Goal: Check status: Check status

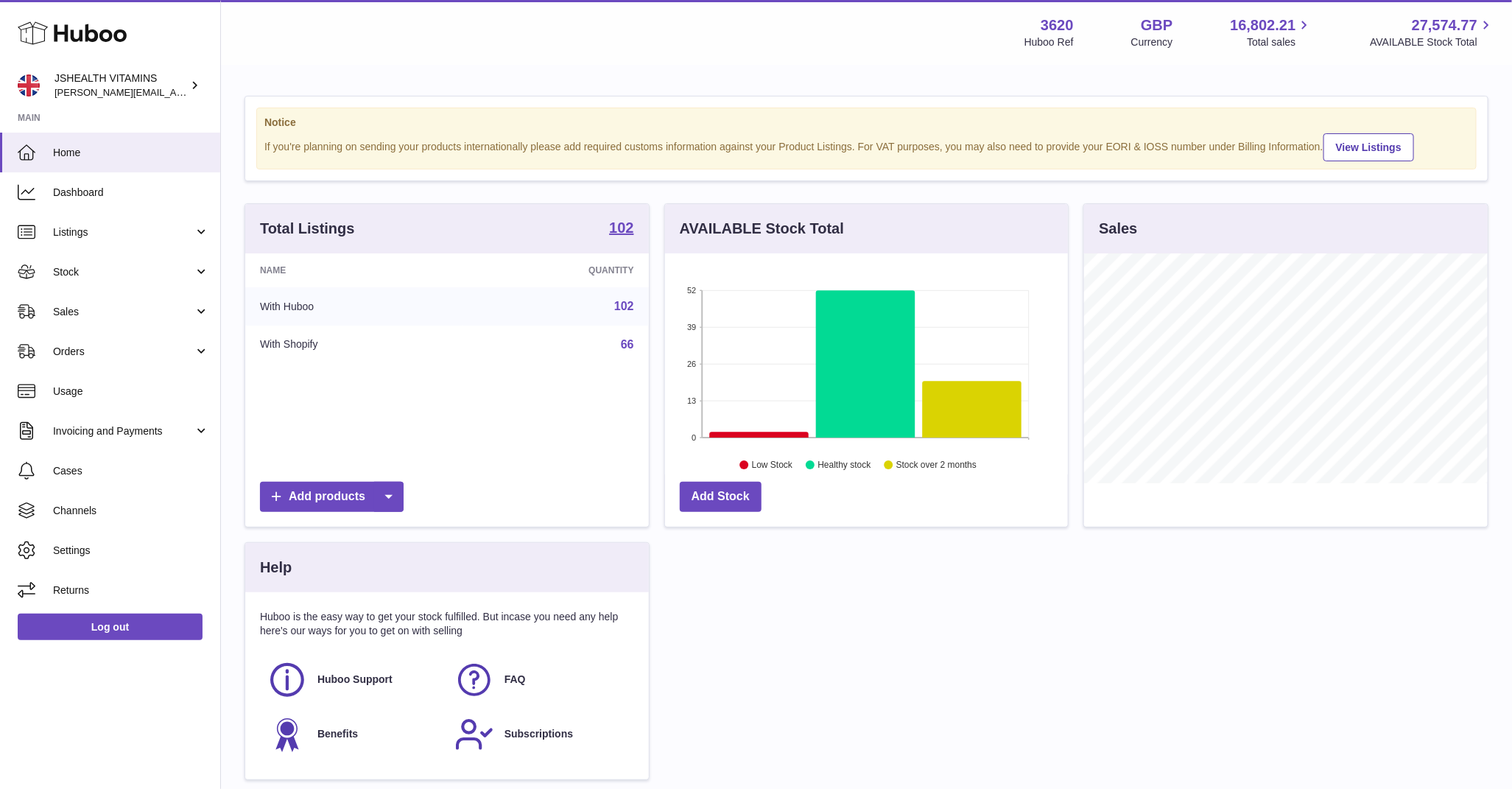
scroll to position [230, 403]
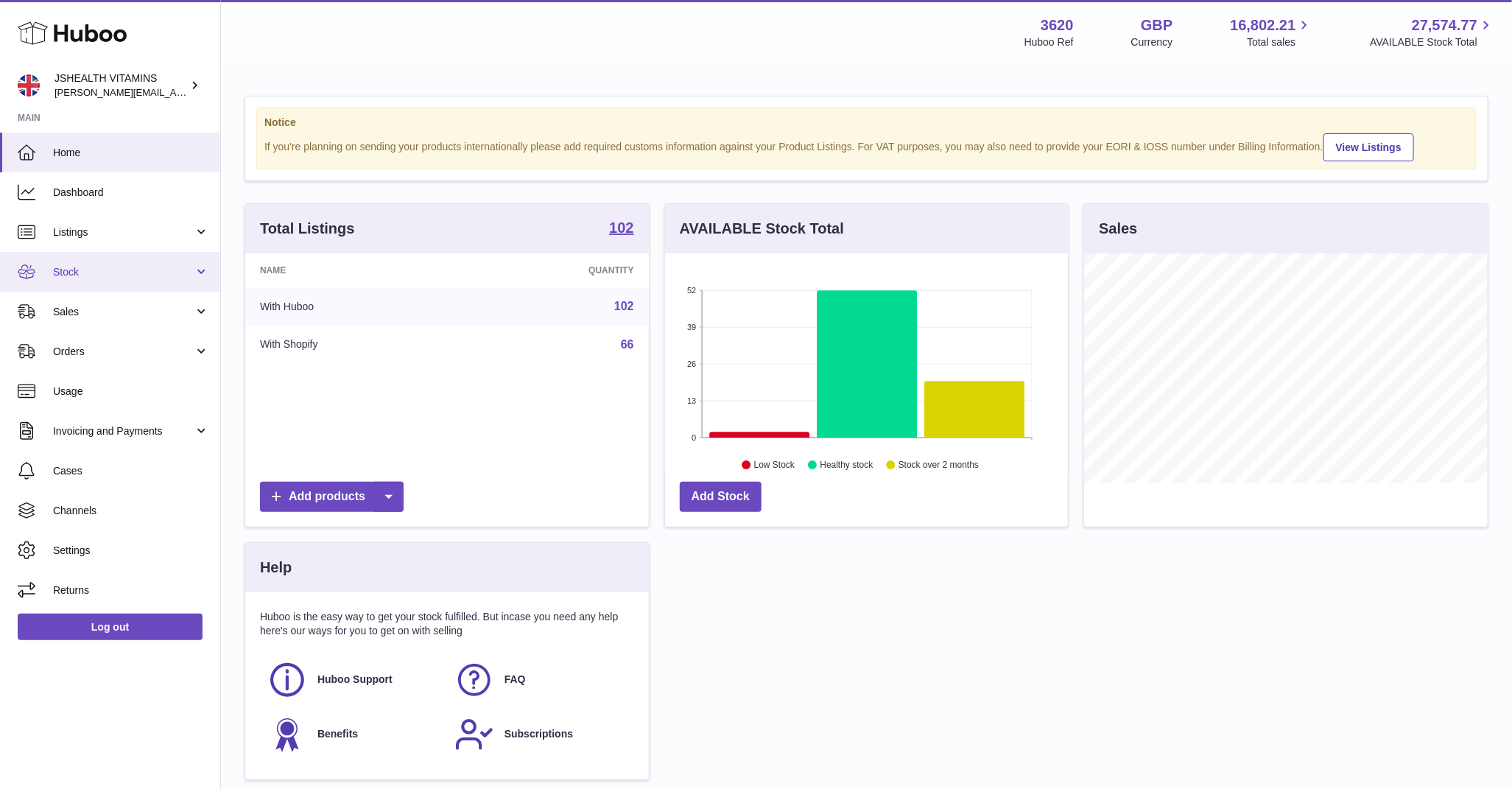
click at [95, 272] on span "Stock" at bounding box center [123, 271] width 140 height 14
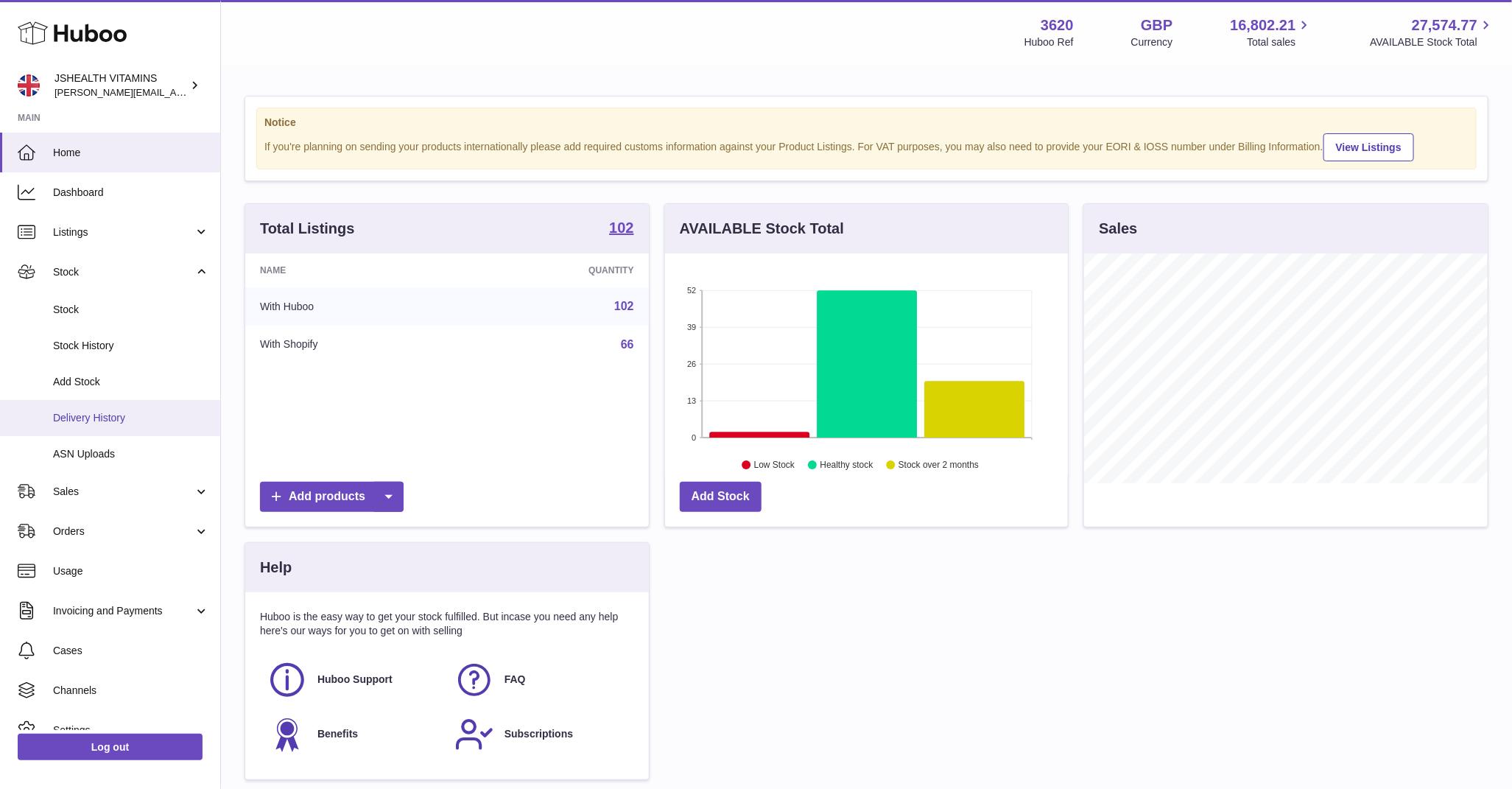
click at [118, 425] on link "Delivery History" at bounding box center [110, 417] width 220 height 36
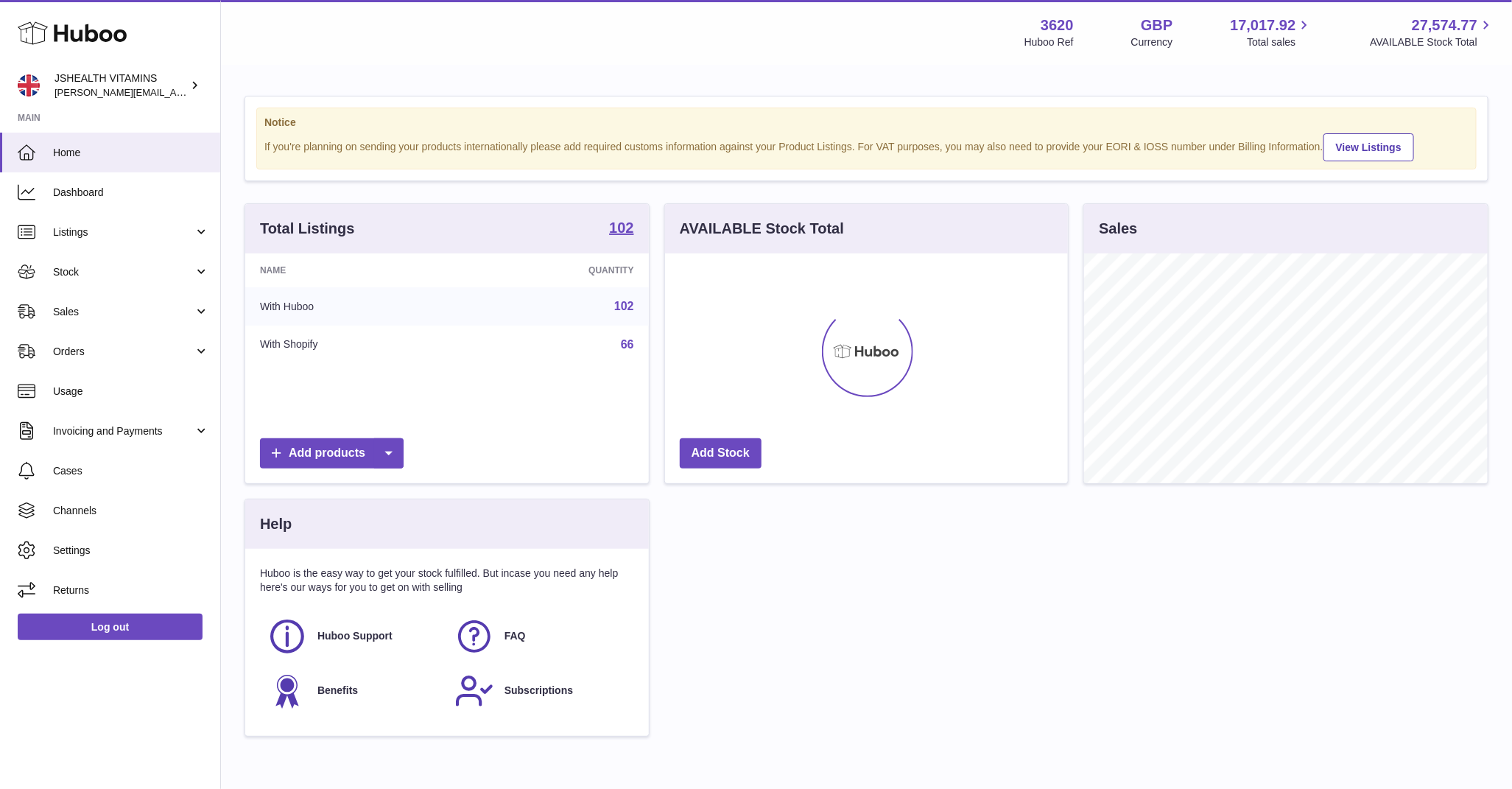
scroll to position [230, 403]
click at [106, 257] on link "Stock" at bounding box center [110, 271] width 220 height 40
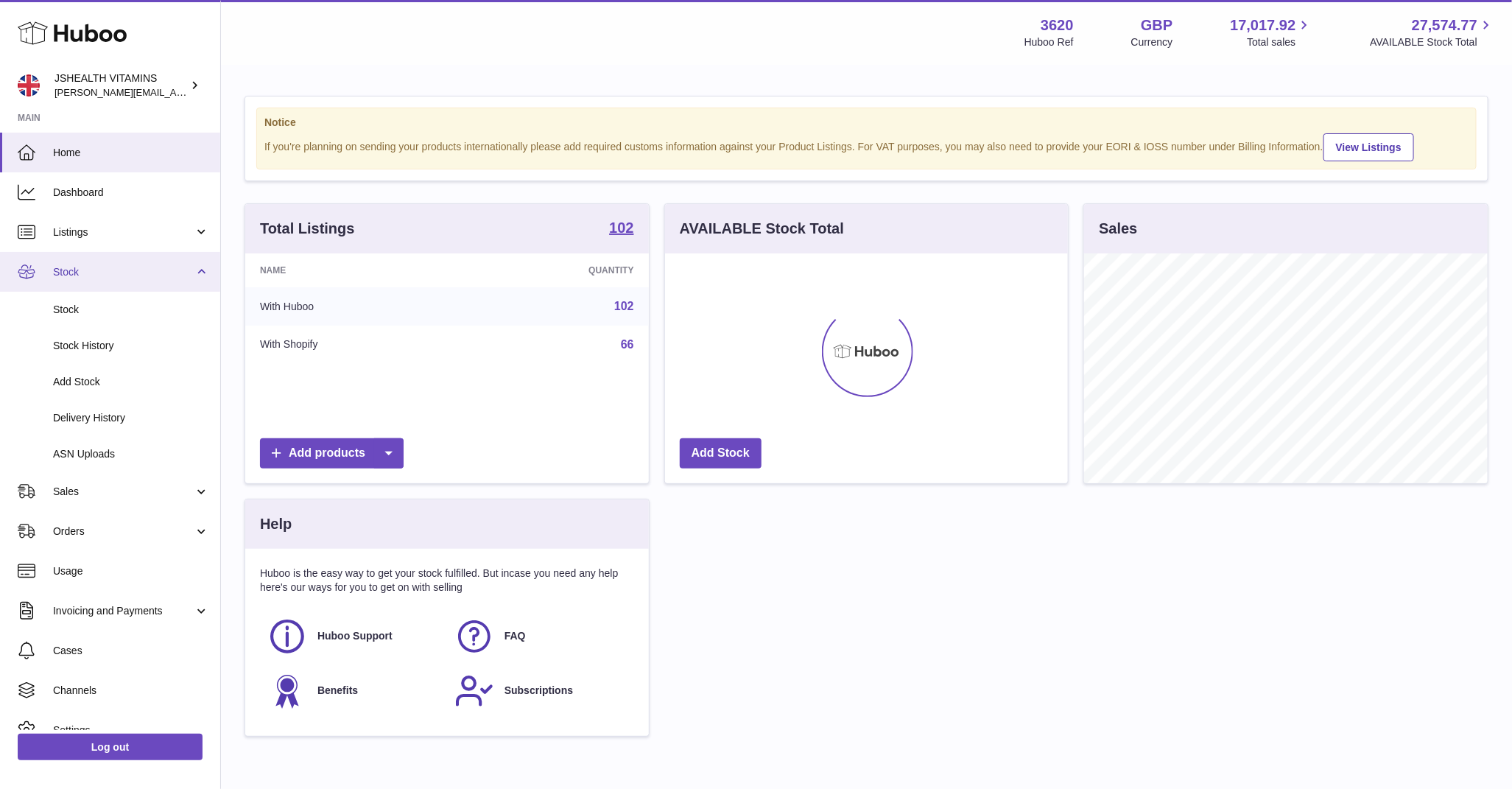
click at [101, 290] on link "Stock" at bounding box center [110, 271] width 220 height 40
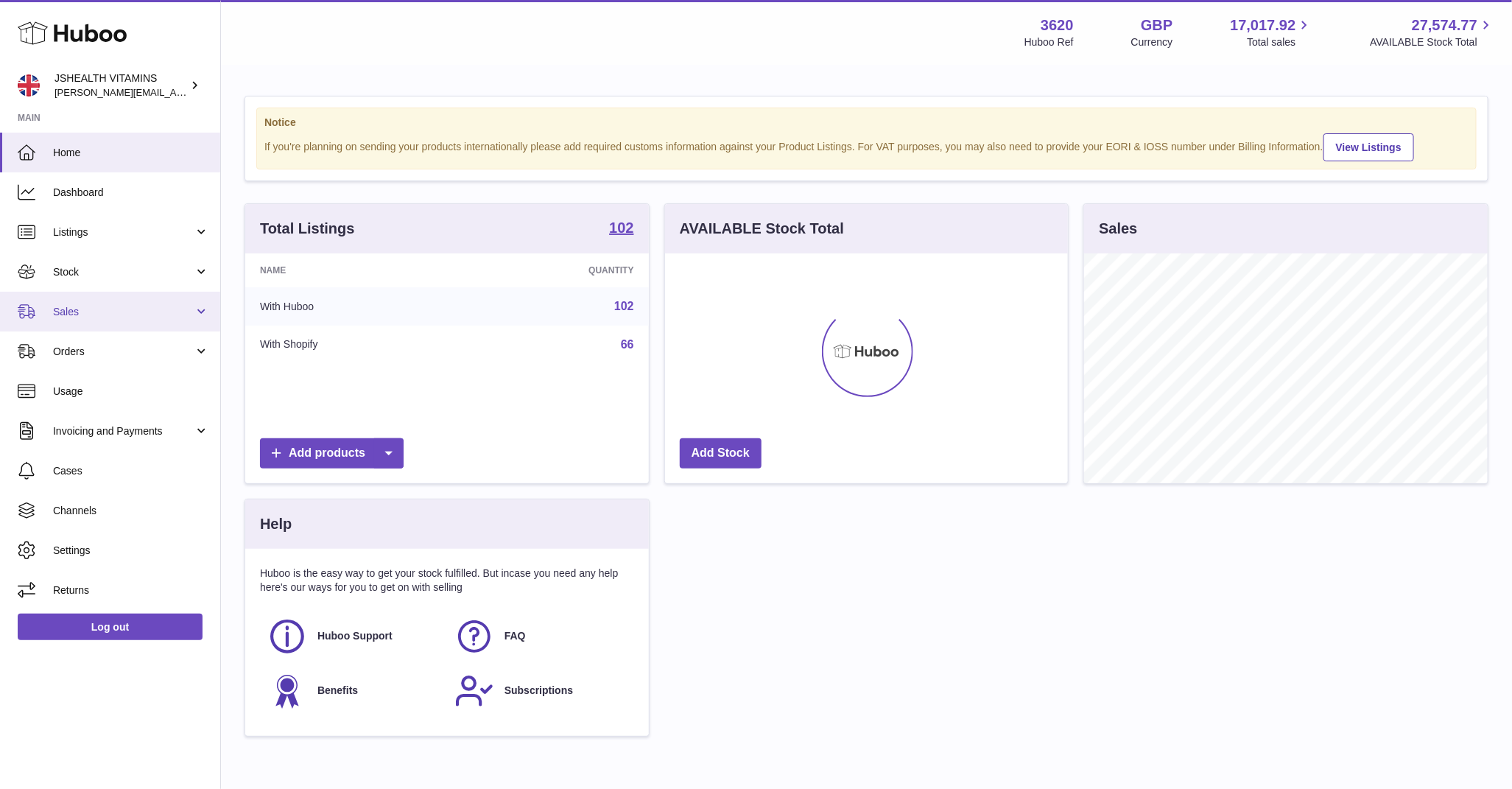
click at [92, 308] on span "Sales" at bounding box center [123, 311] width 140 height 14
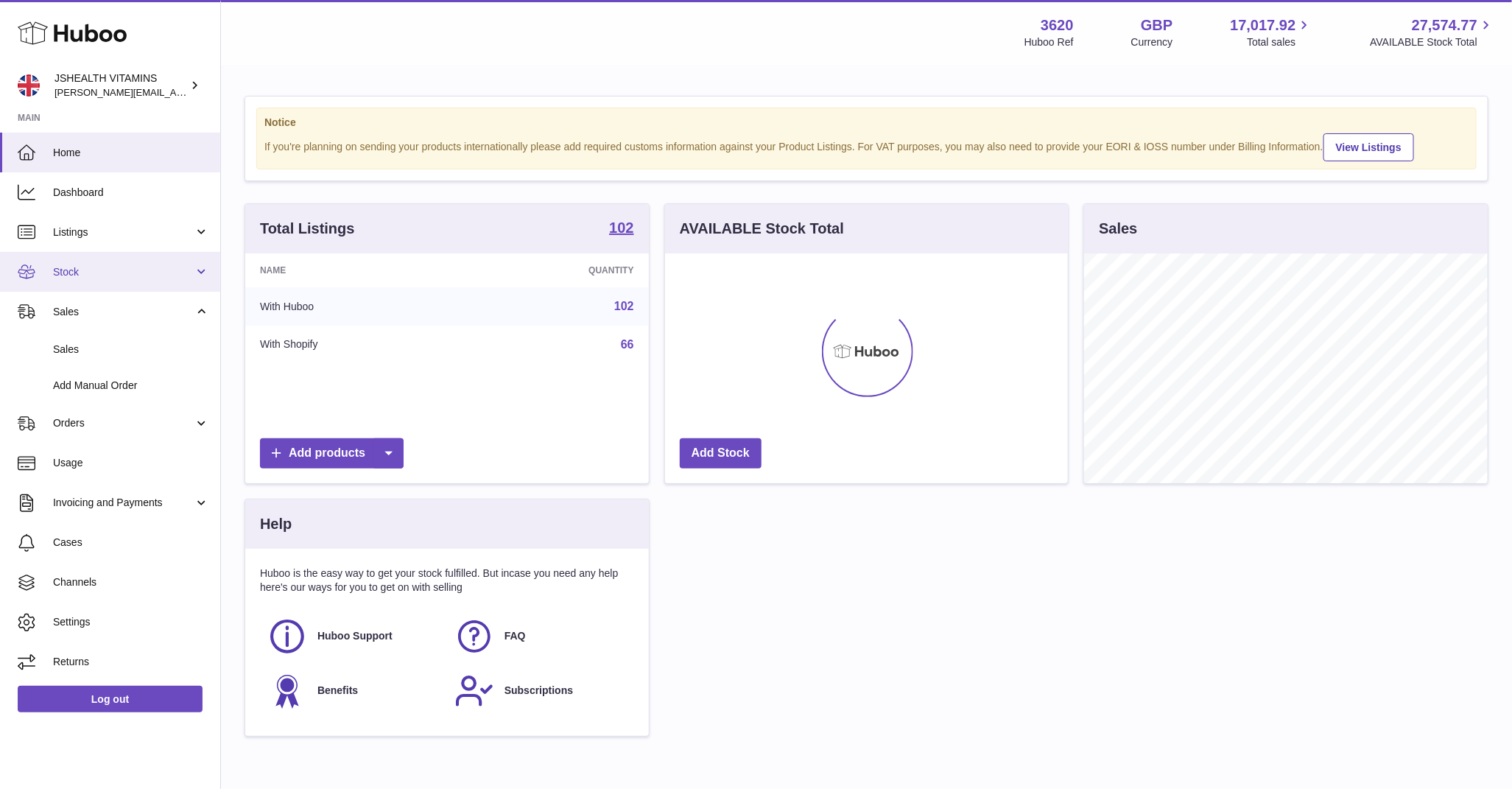
click at [94, 254] on link "Stock" at bounding box center [110, 271] width 220 height 40
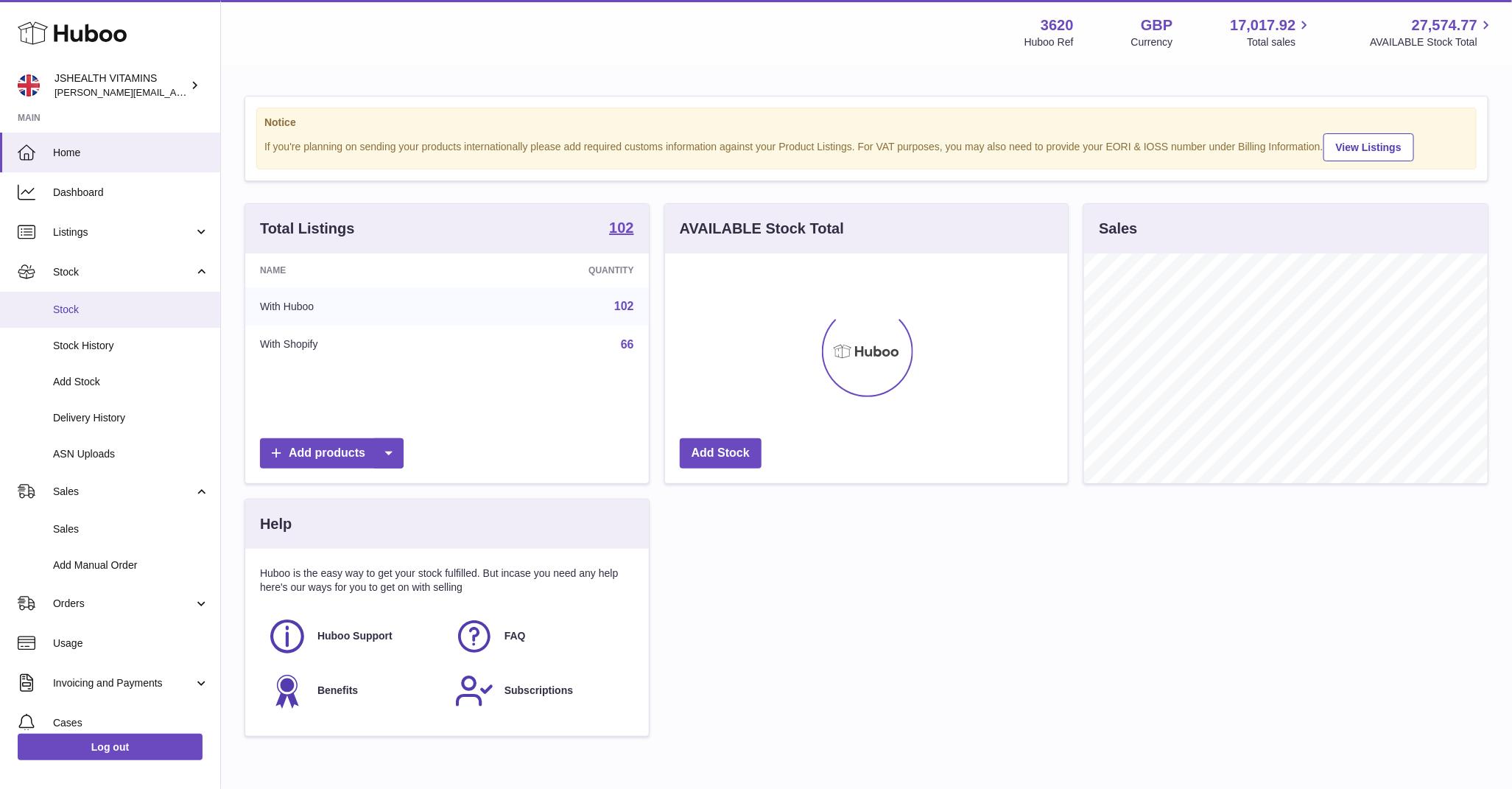
click at [86, 310] on span "Stock" at bounding box center [131, 309] width 156 height 14
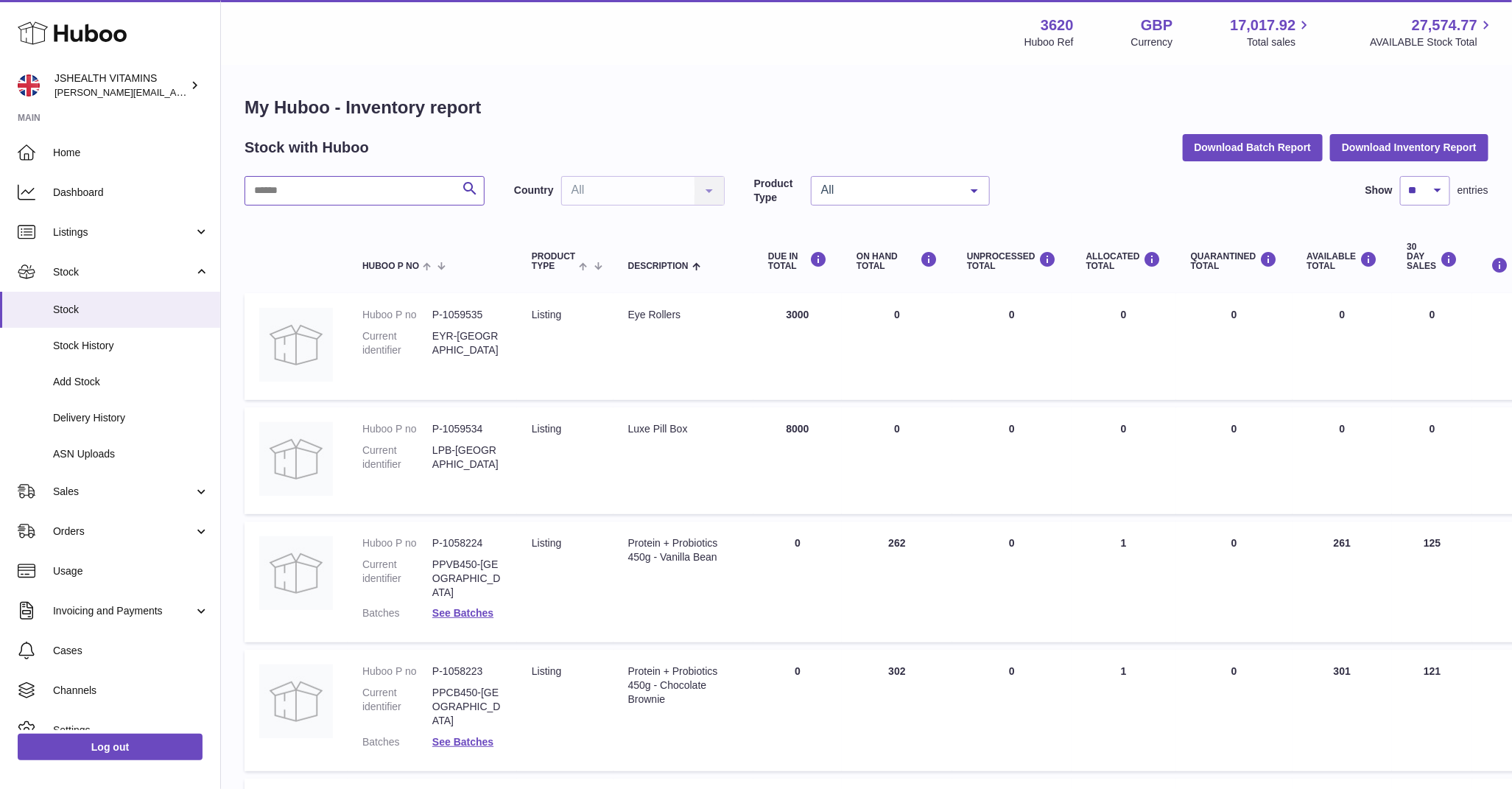
click at [269, 186] on input "text" at bounding box center [364, 191] width 240 height 30
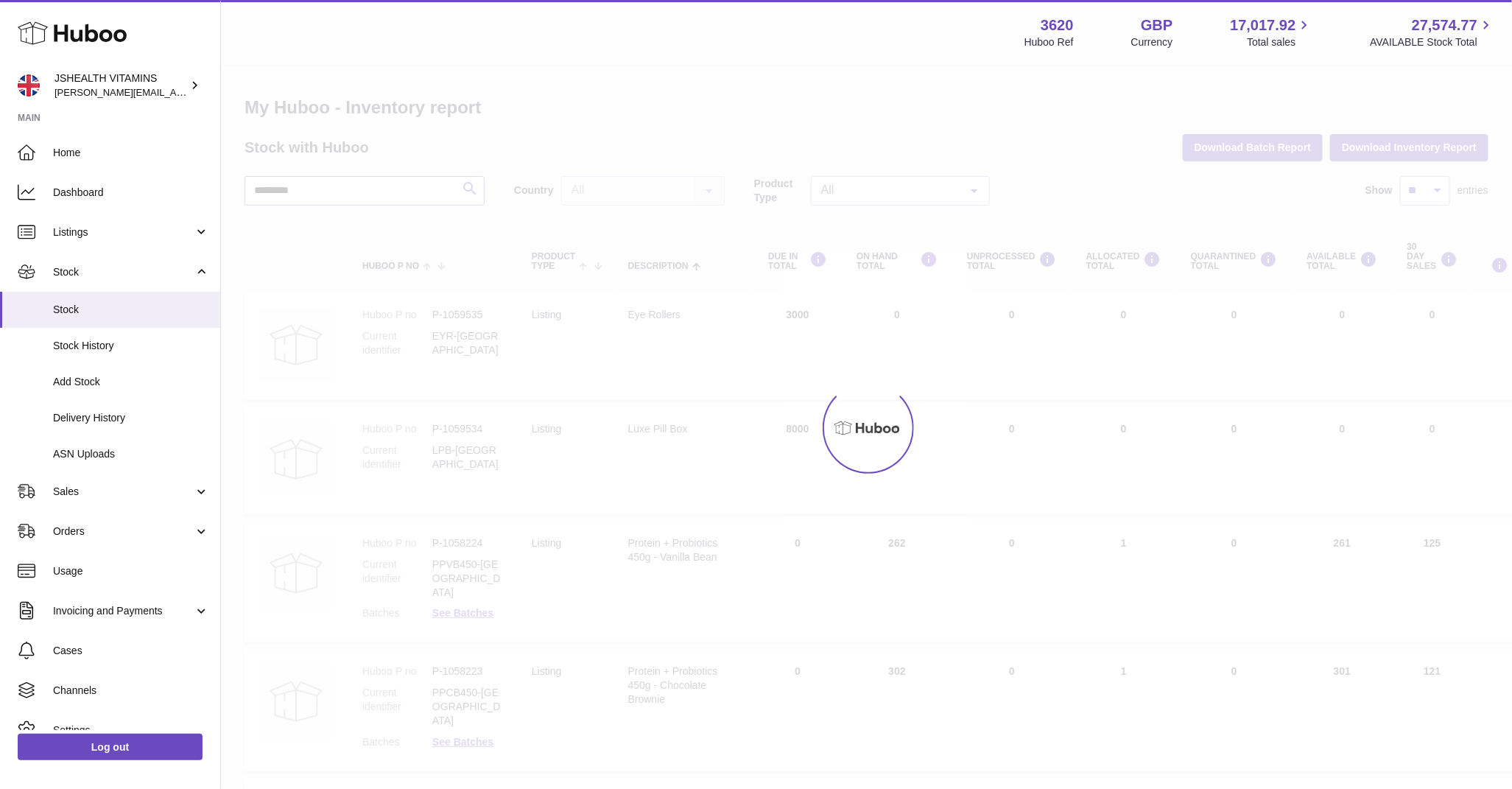
type input "*********"
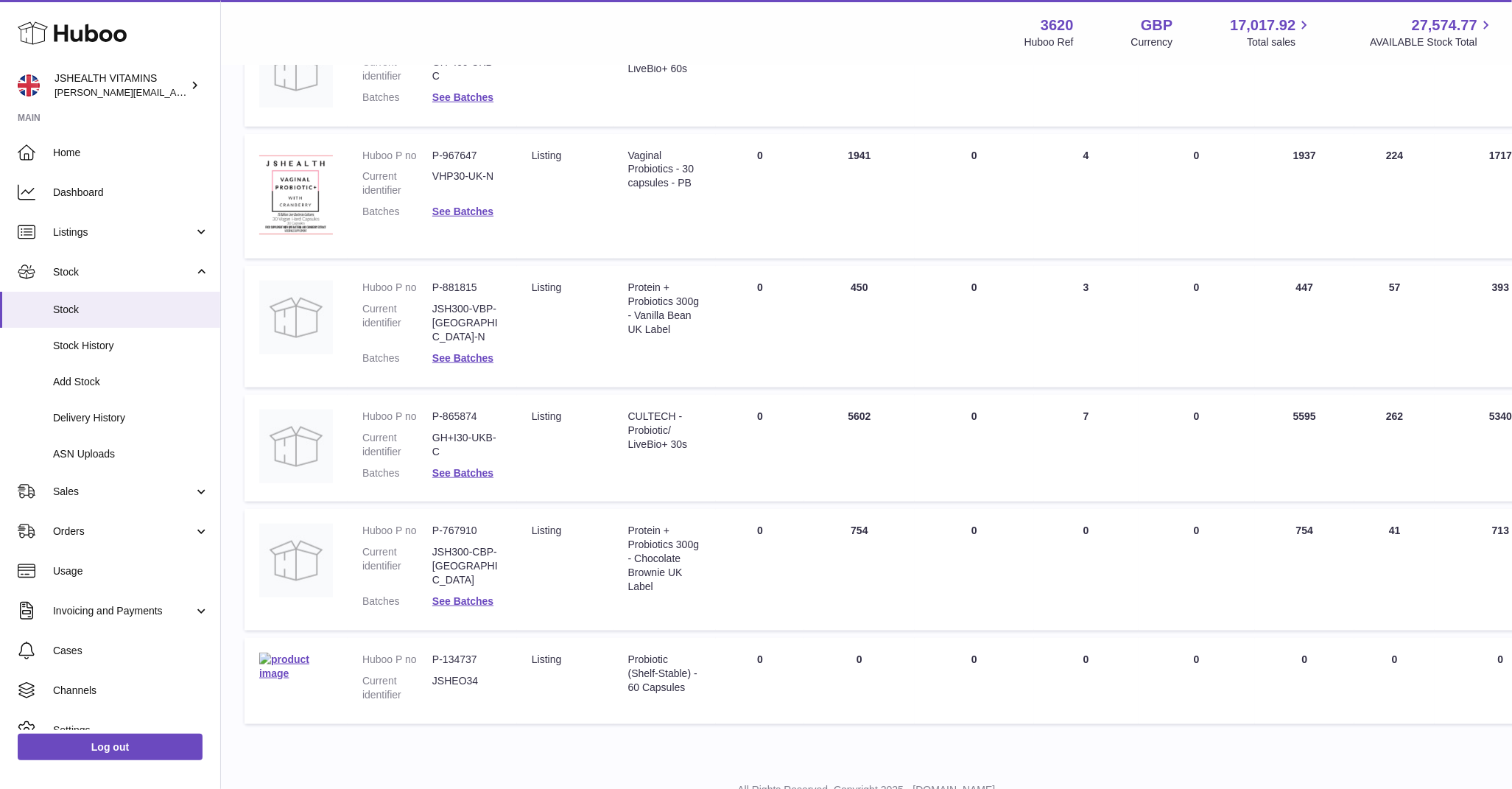
scroll to position [666, 0]
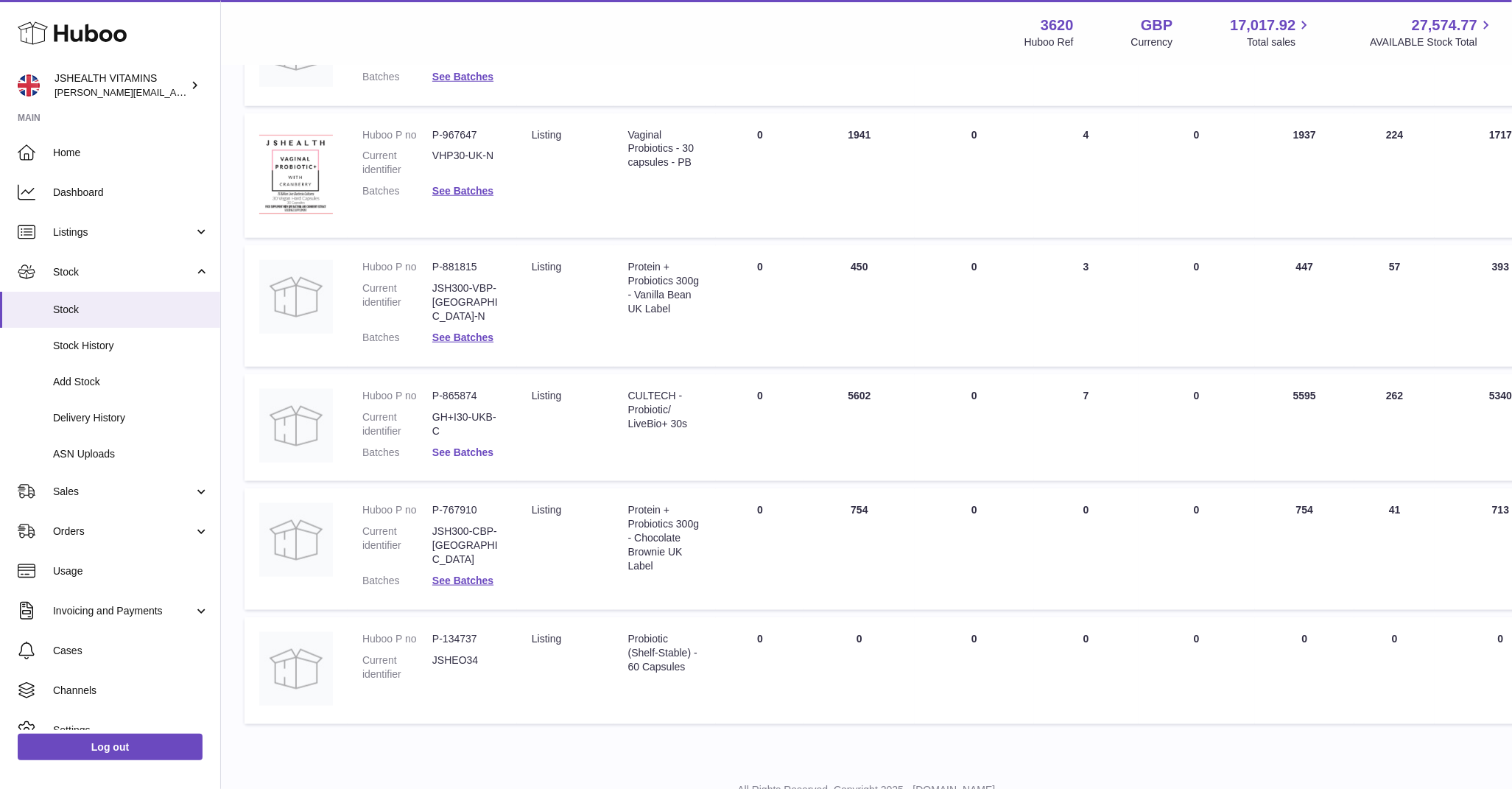
click at [451, 446] on link "See Batches" at bounding box center [463, 452] width 61 height 12
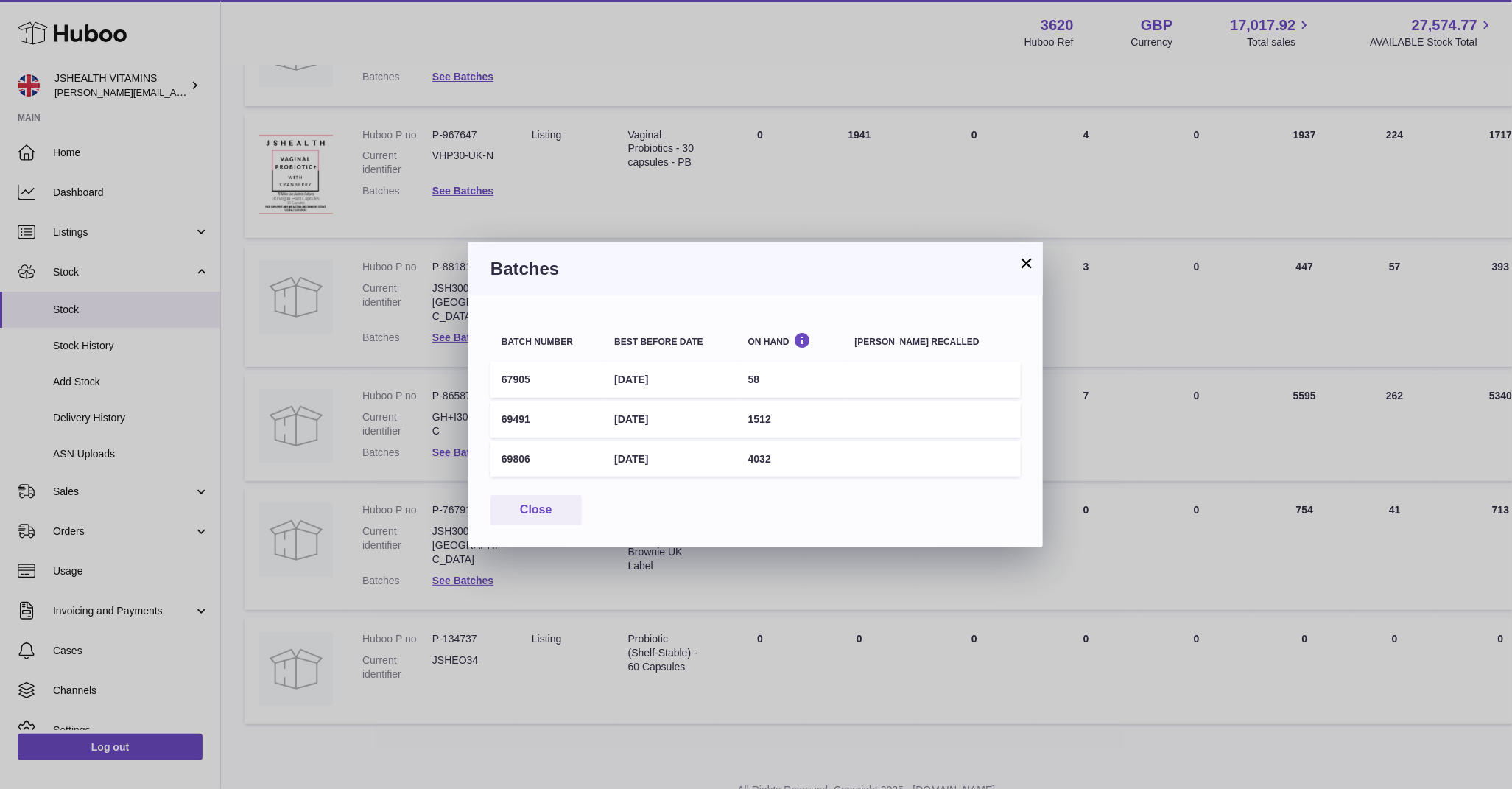
click at [523, 422] on td "69491" at bounding box center [546, 419] width 112 height 36
copy td "69491"
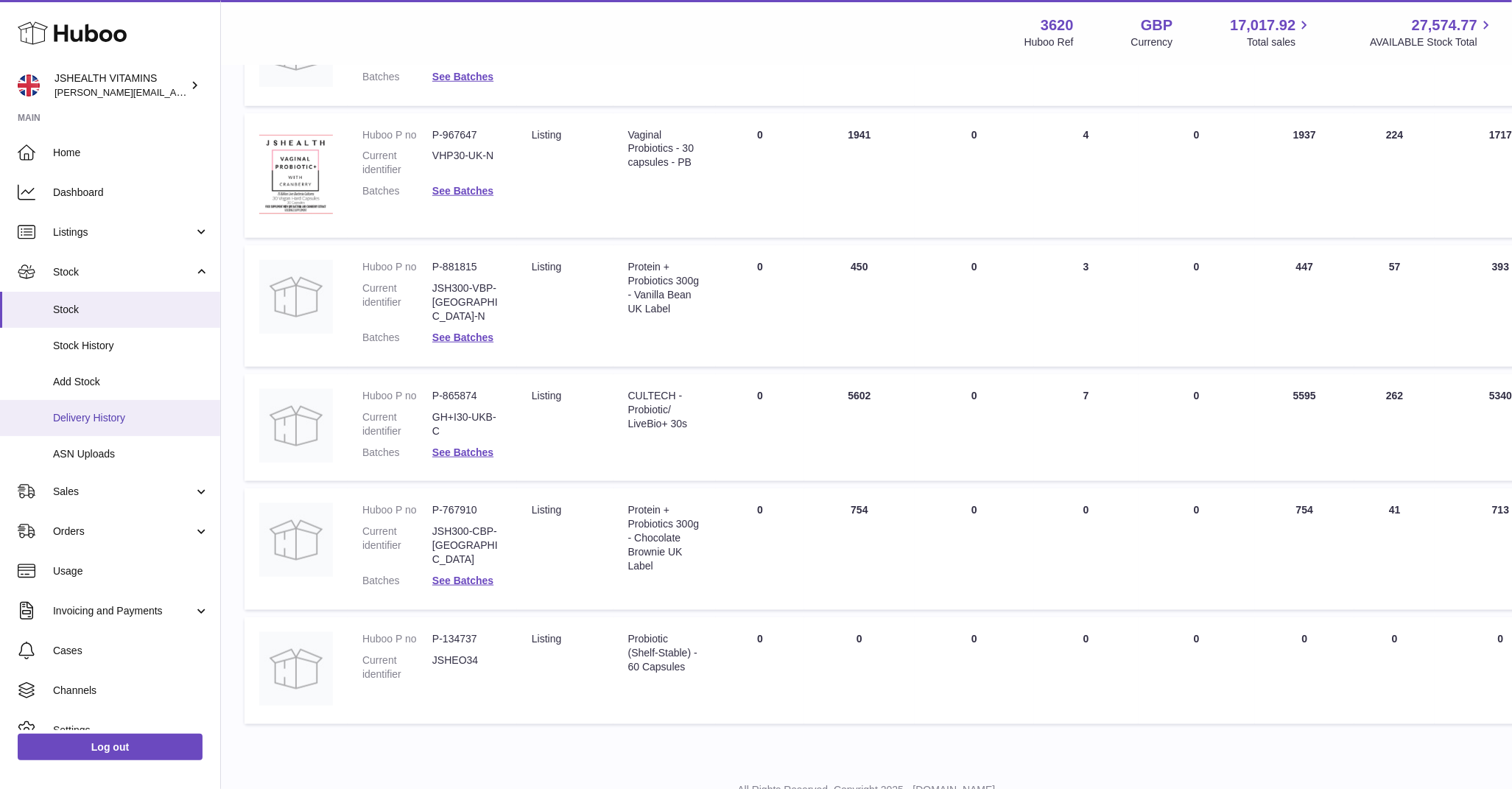
click at [73, 423] on span "Delivery History" at bounding box center [131, 417] width 156 height 14
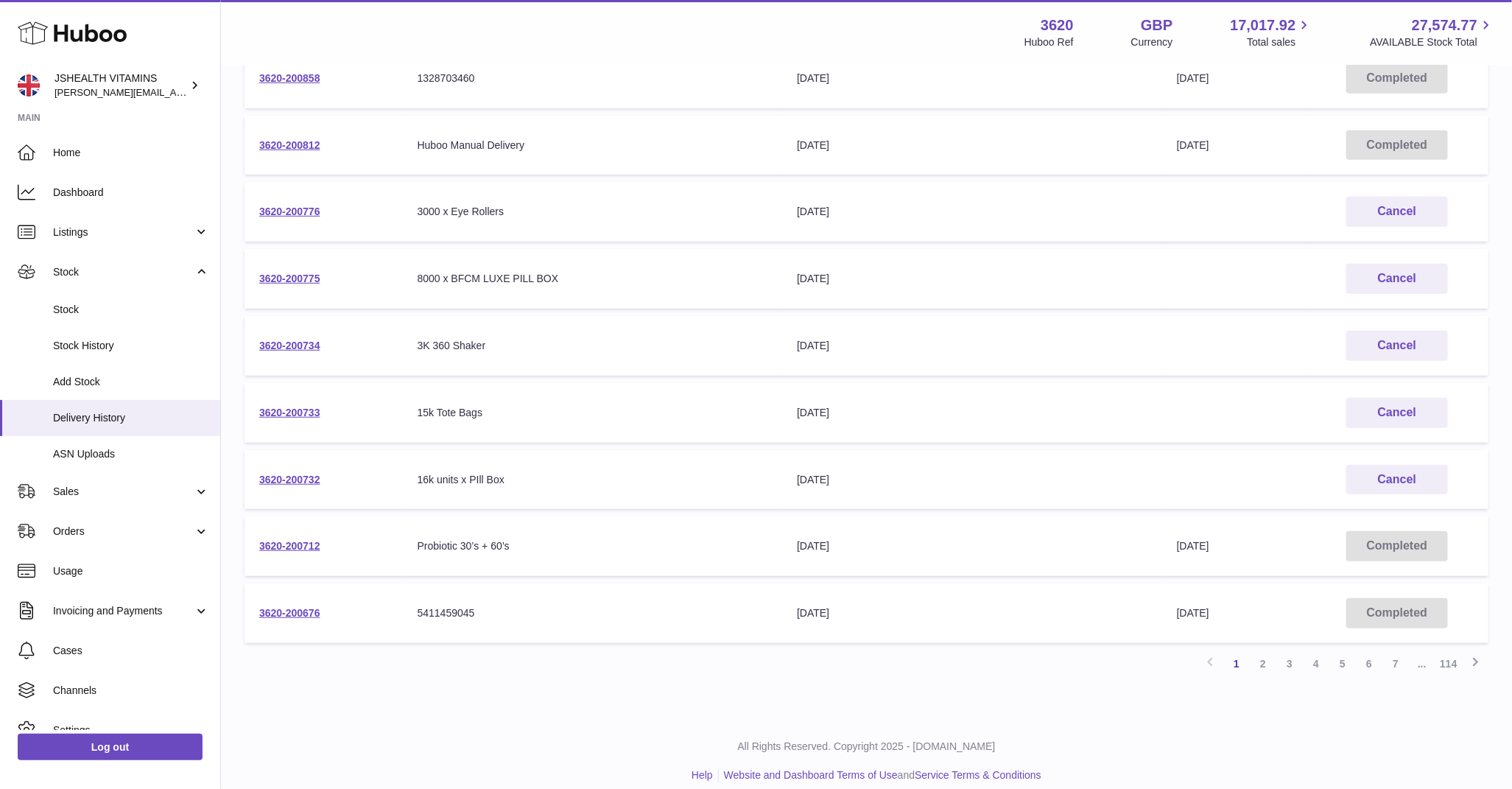
scroll to position [322, 0]
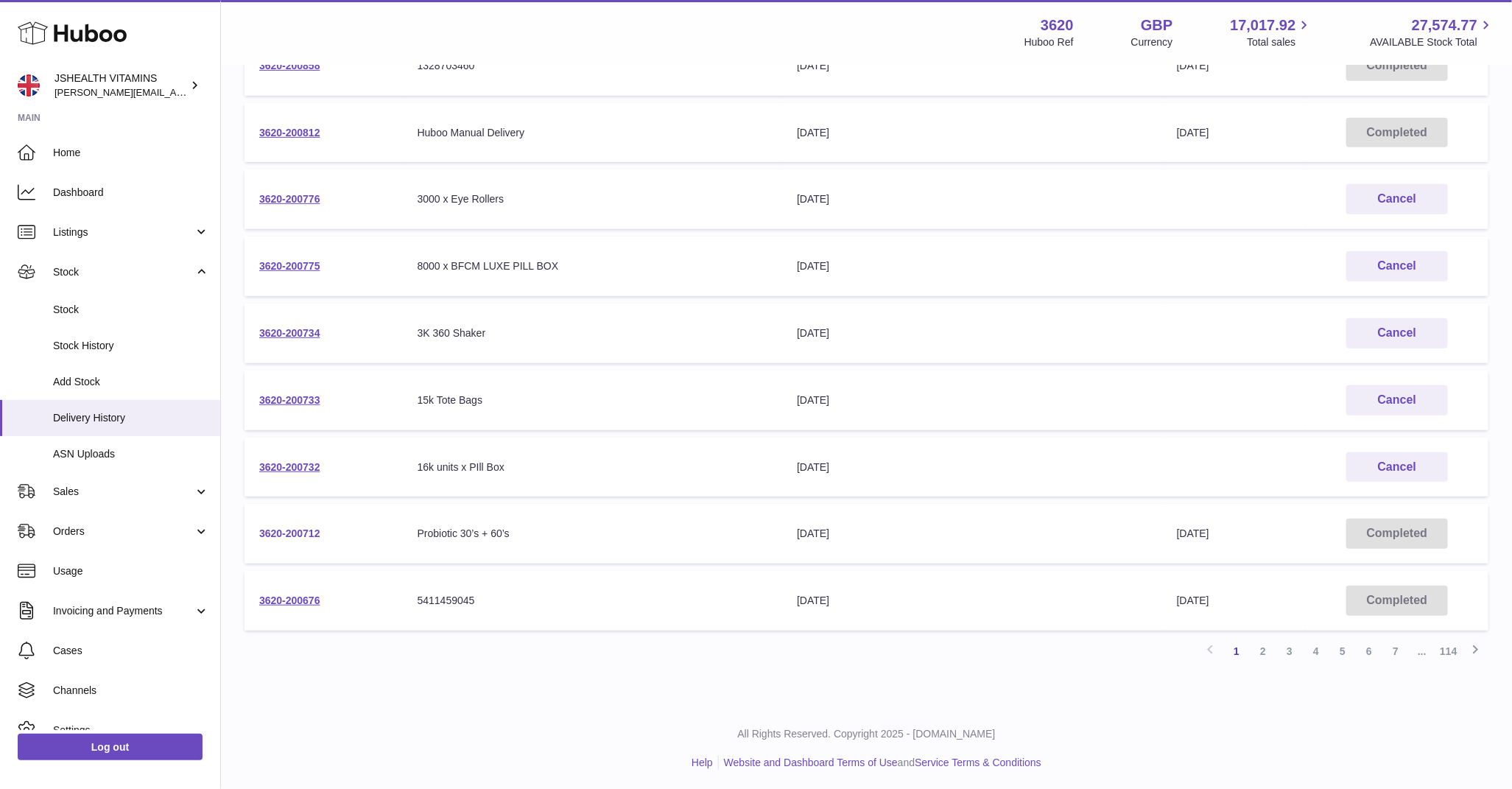
click at [308, 530] on link "3620-200712" at bounding box center [290, 533] width 61 height 12
click at [1270, 649] on link "2" at bounding box center [1263, 651] width 27 height 27
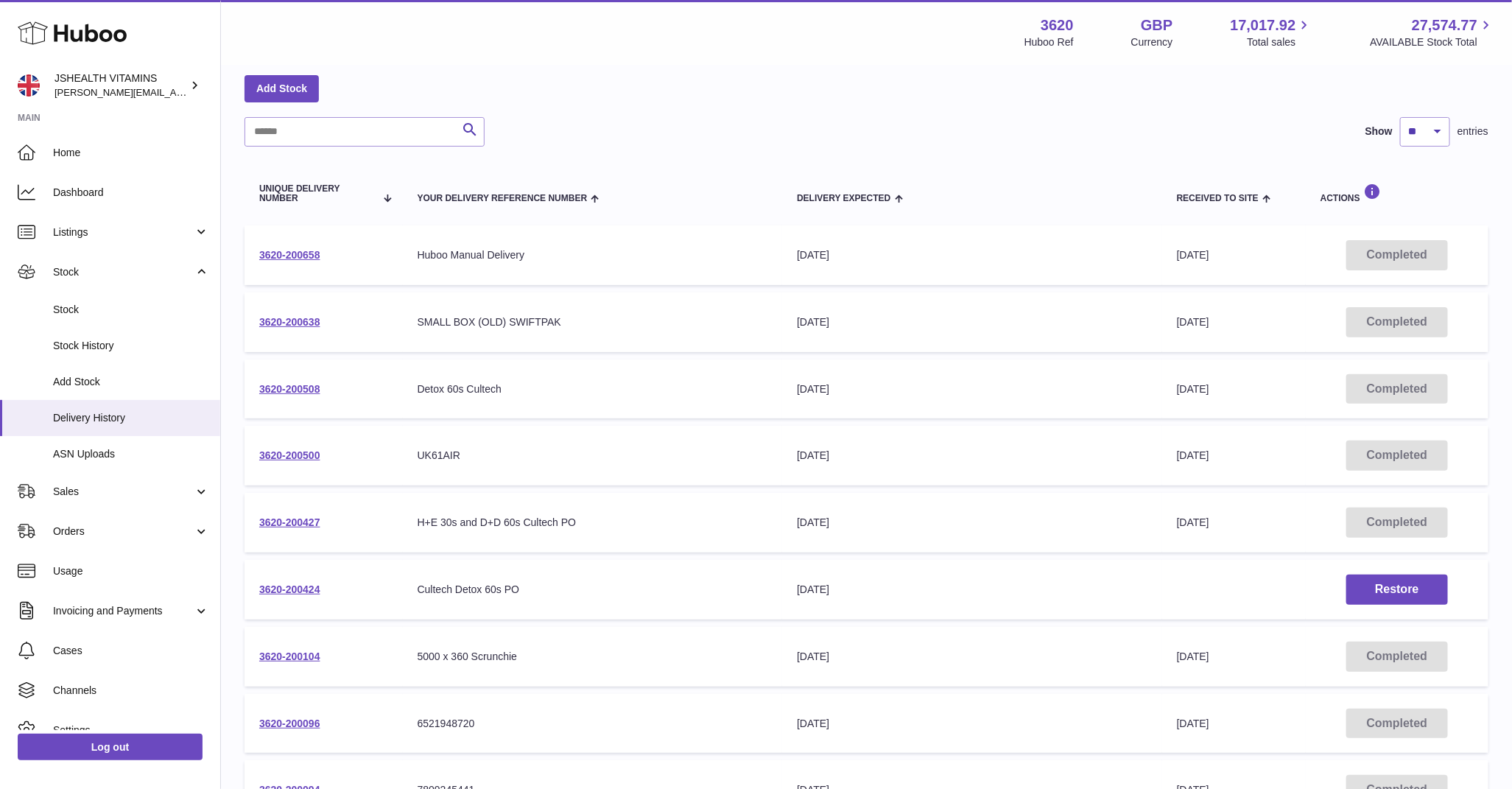
scroll to position [322, 0]
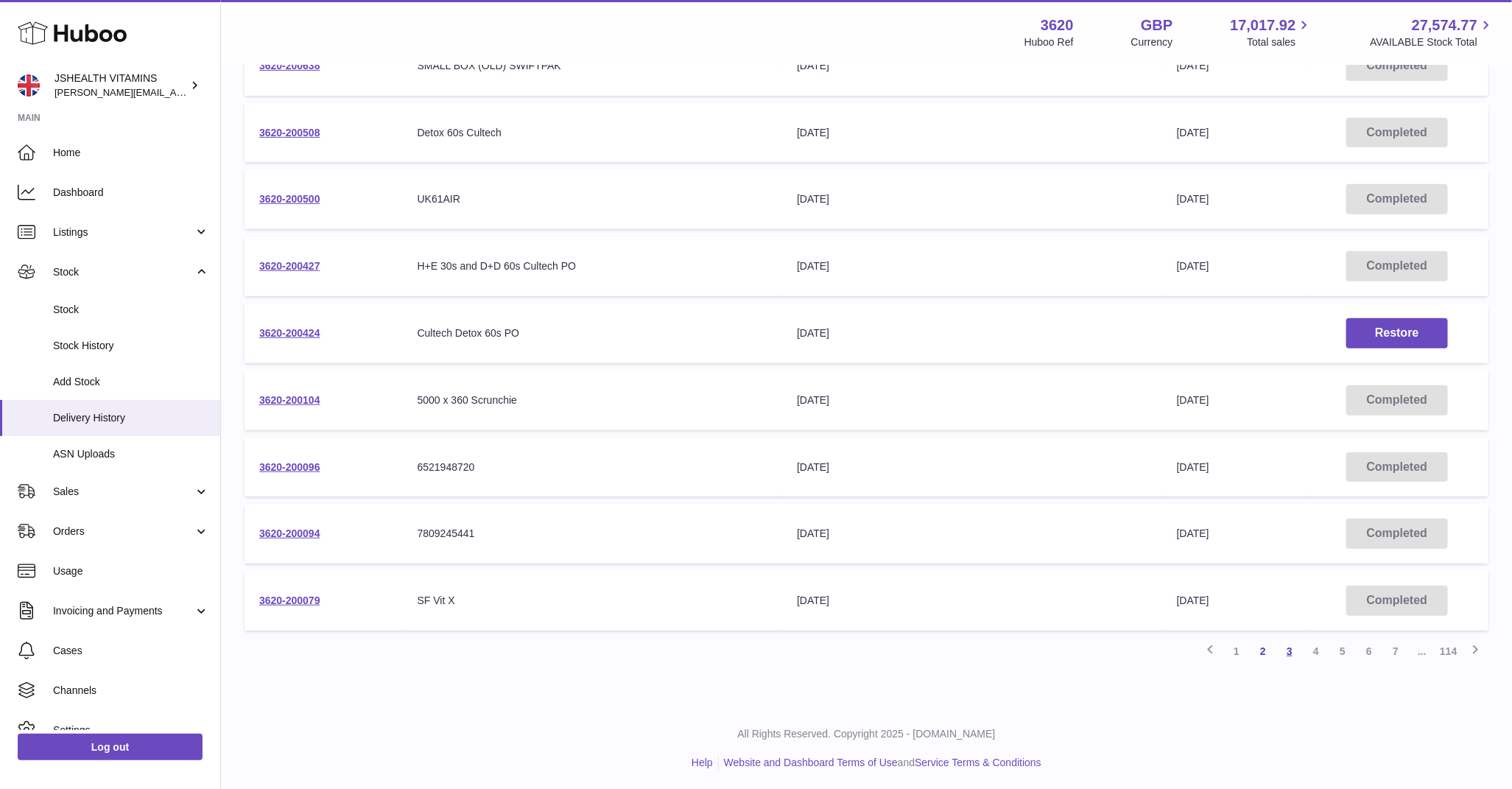
click at [1289, 647] on link "3" at bounding box center [1290, 651] width 27 height 27
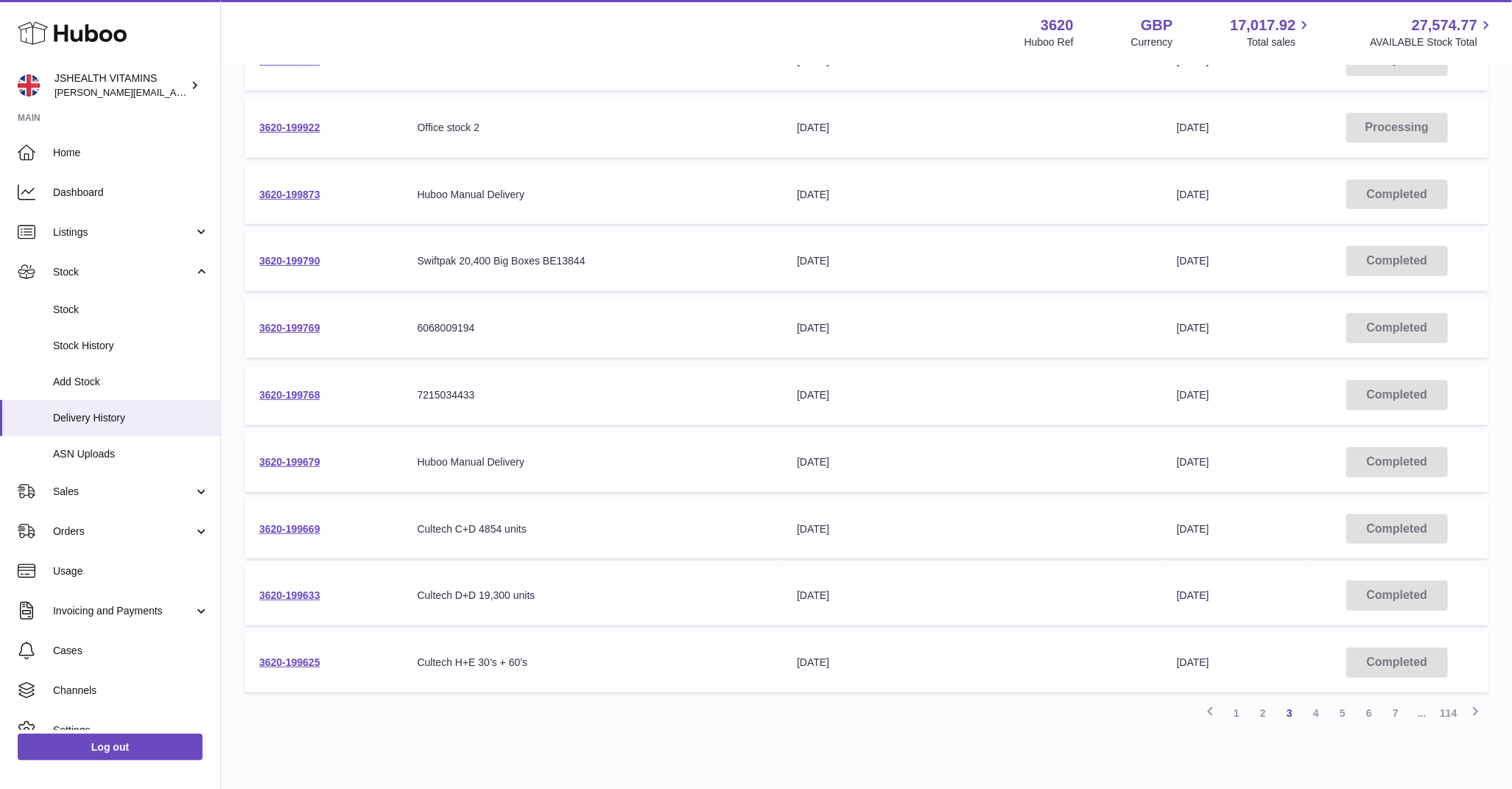
scroll to position [261, 0]
click at [1318, 713] on link "4" at bounding box center [1316, 712] width 27 height 27
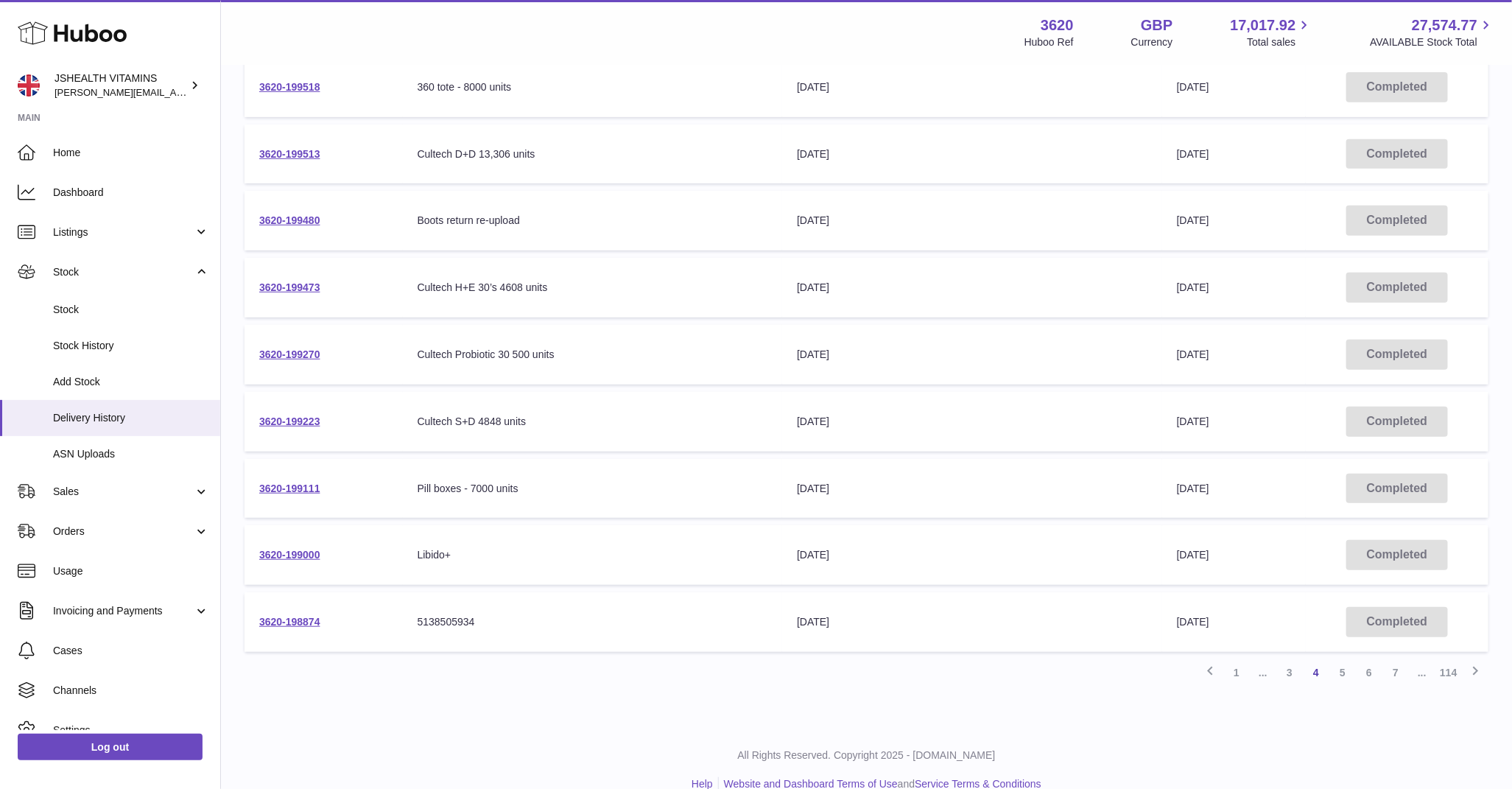
scroll to position [322, 0]
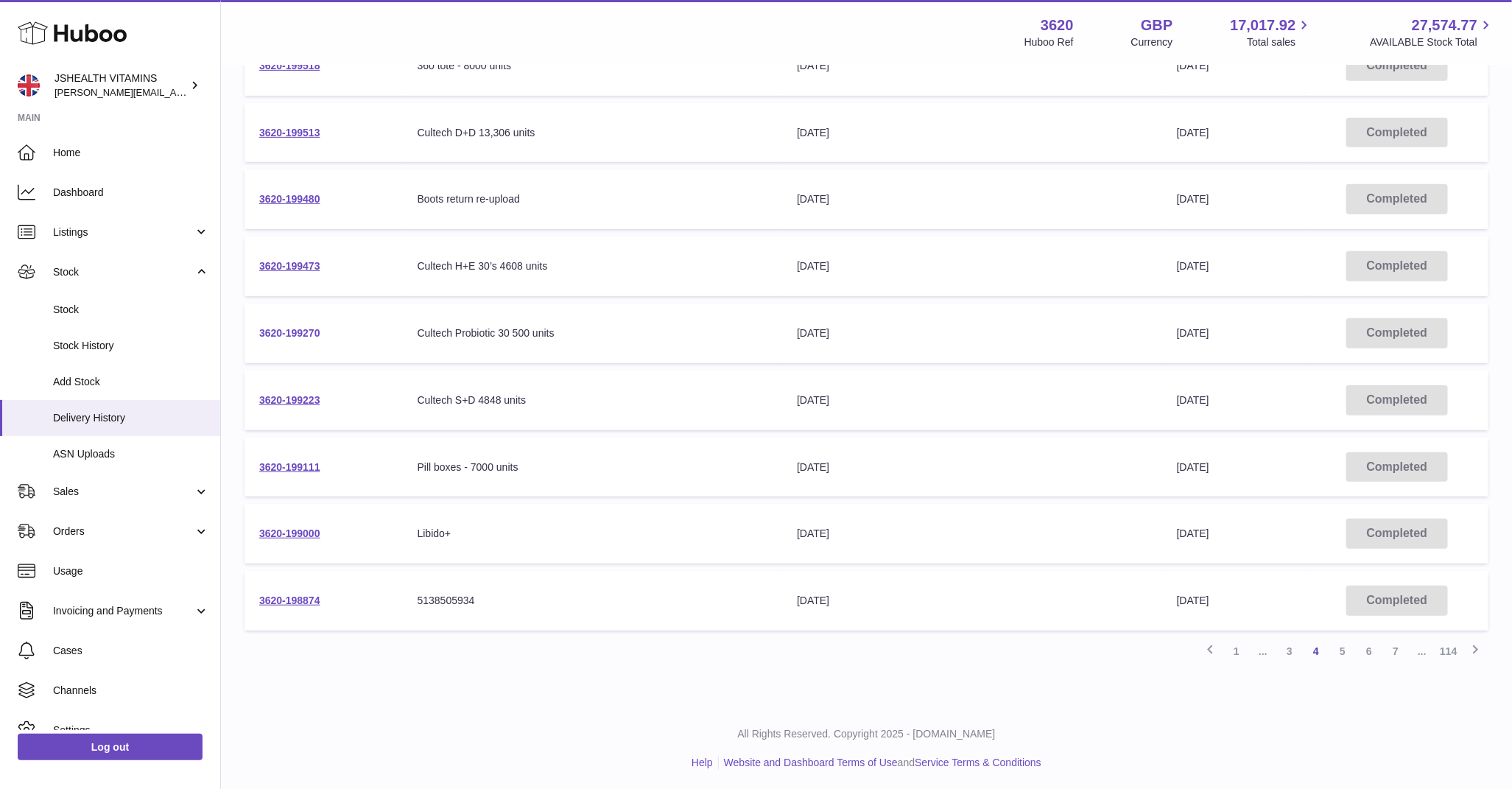
click at [290, 334] on link "3620-199270" at bounding box center [290, 333] width 61 height 12
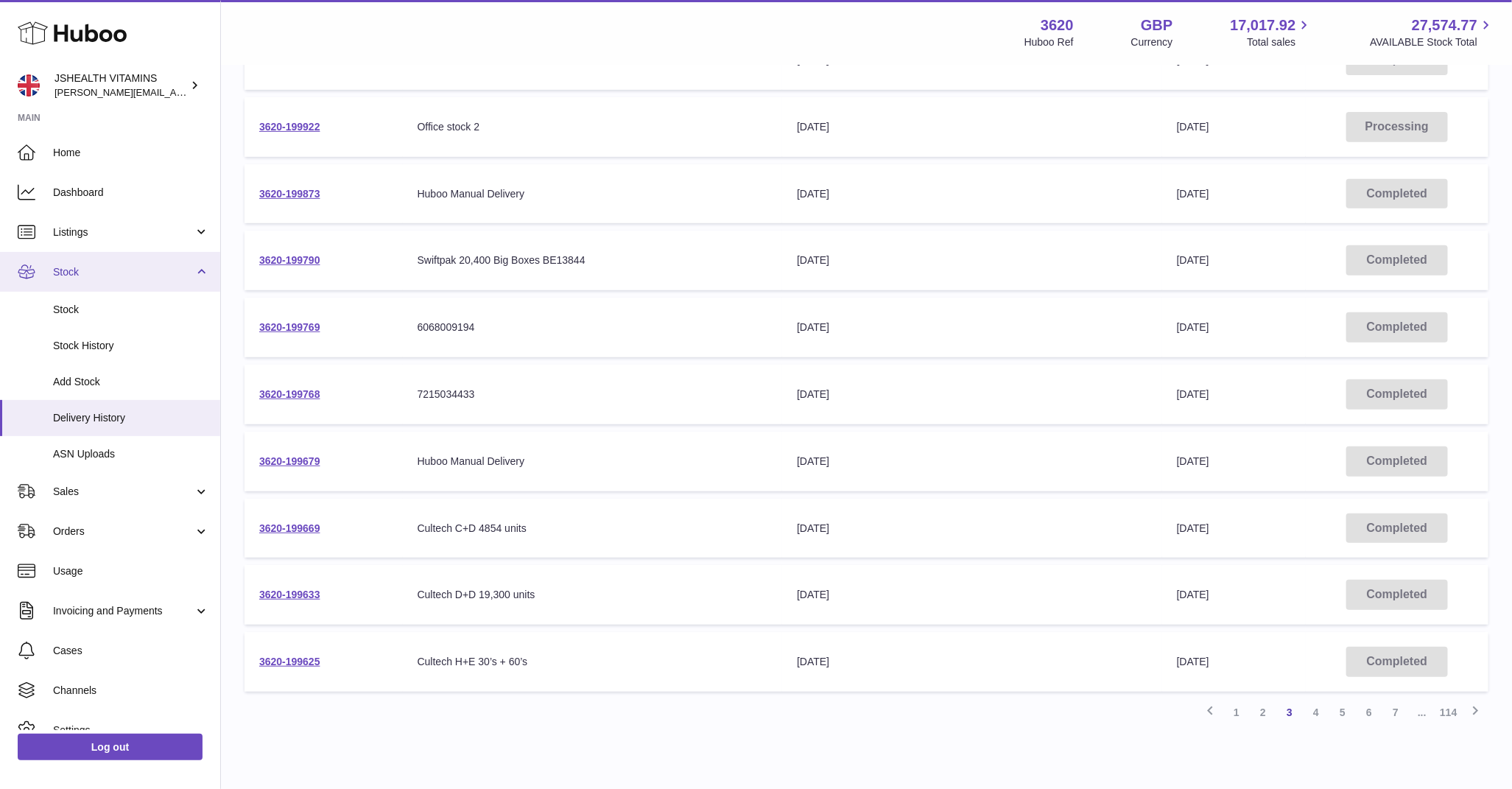
click at [98, 258] on link "Stock" at bounding box center [110, 271] width 220 height 40
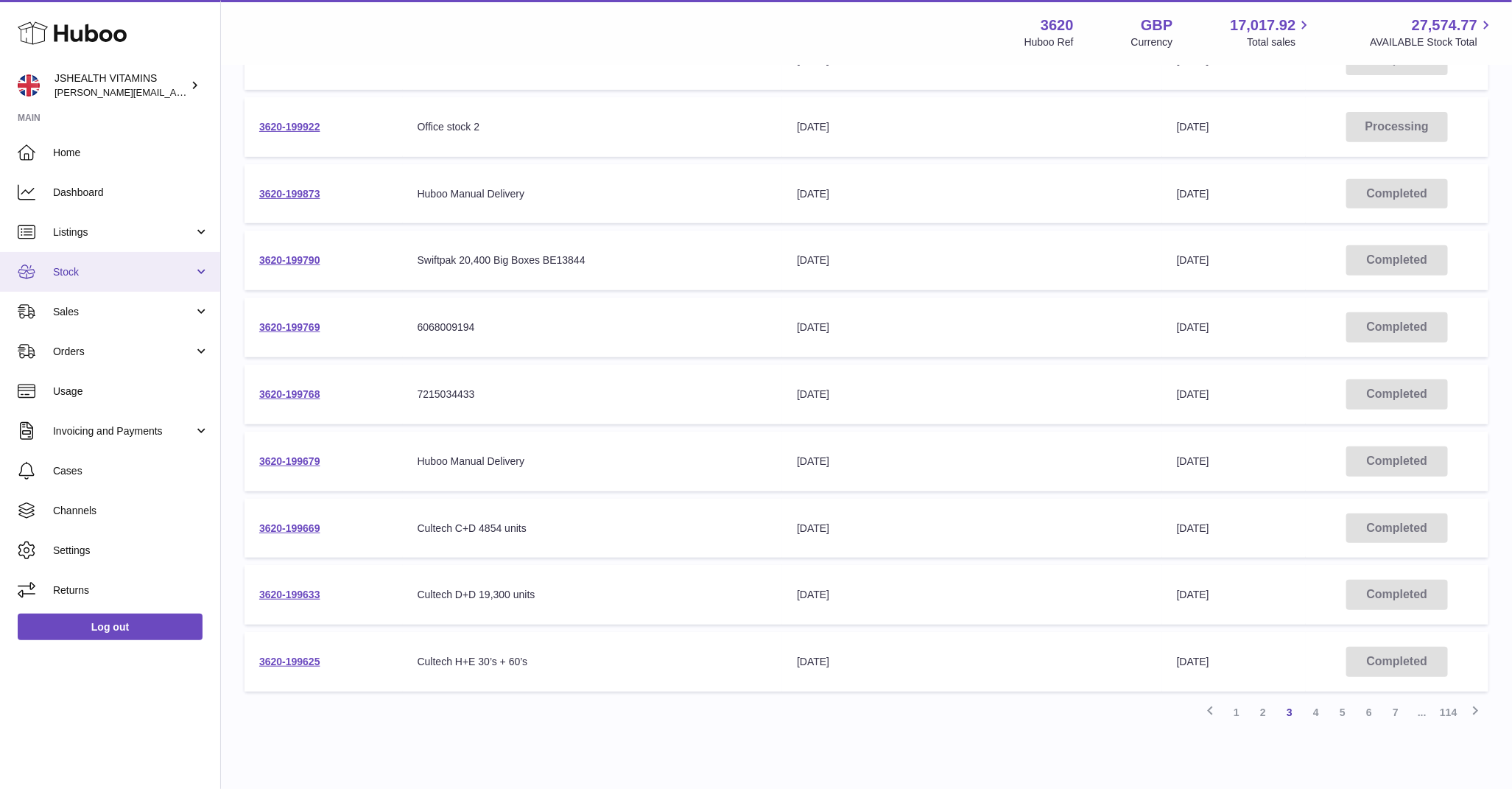
click at [91, 270] on span "Stock" at bounding box center [123, 271] width 140 height 14
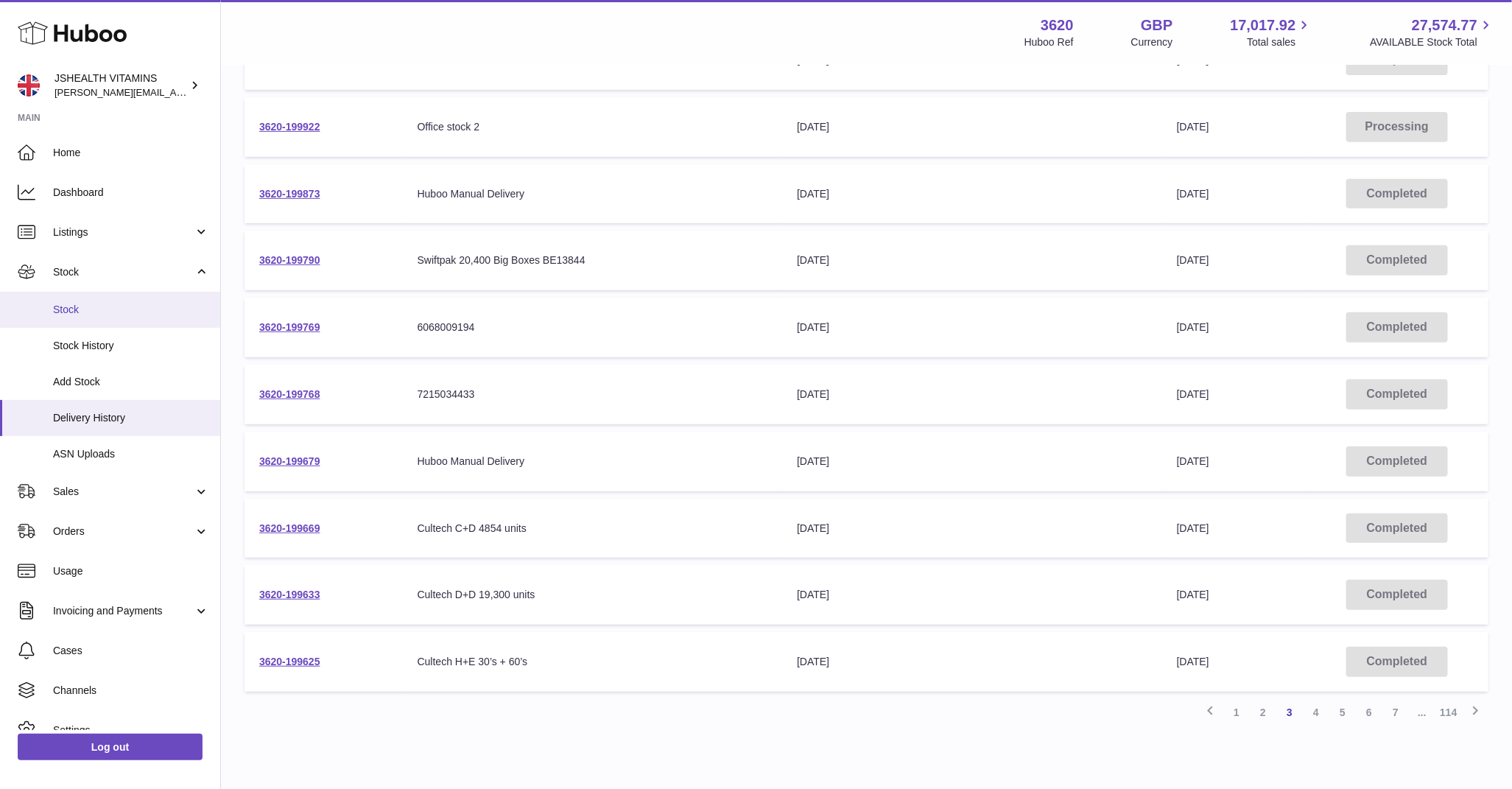
click at [115, 324] on link "Stock" at bounding box center [110, 309] width 220 height 36
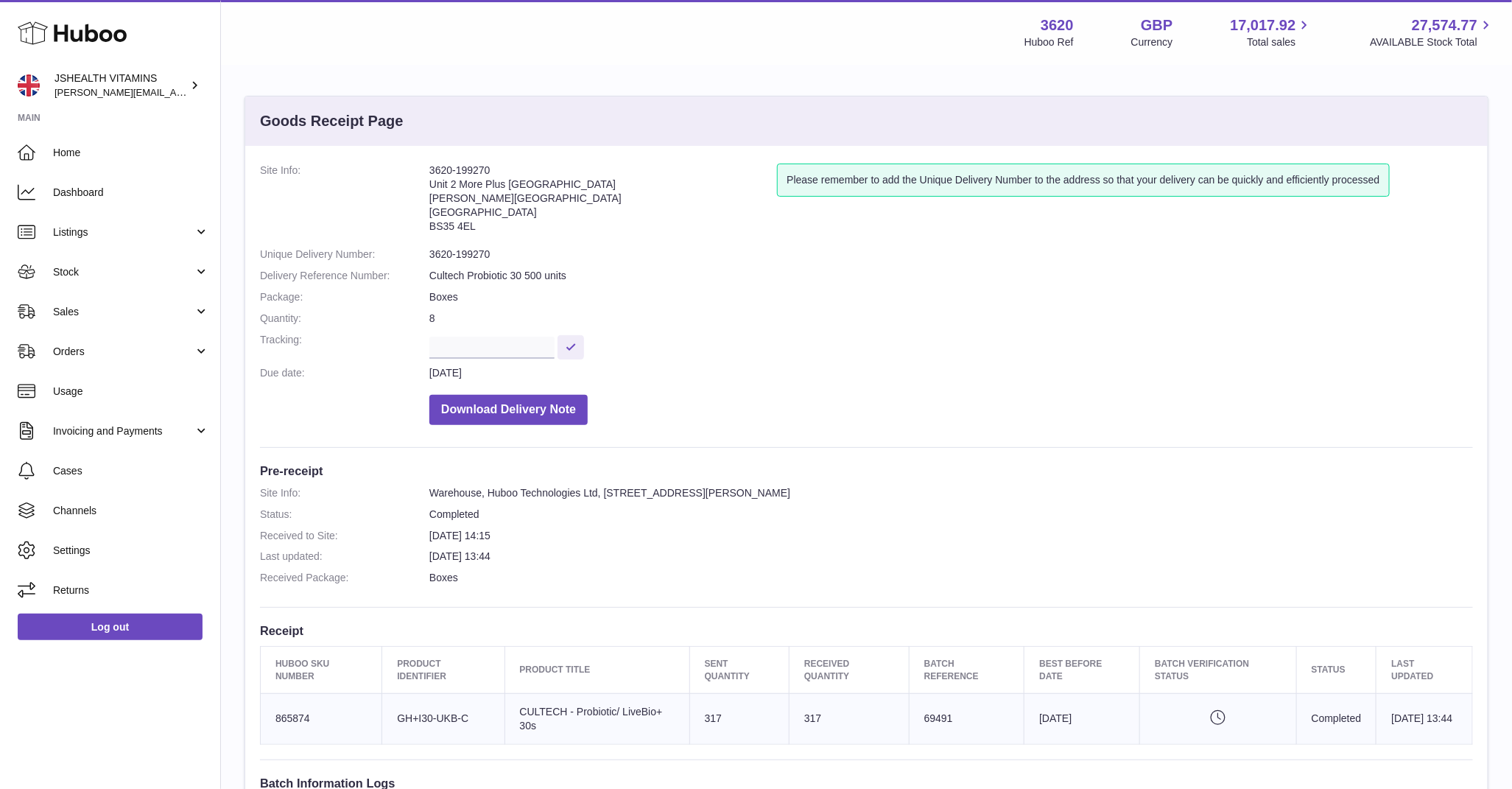
click at [914, 716] on td "Batch Reference 69491" at bounding box center [966, 718] width 115 height 51
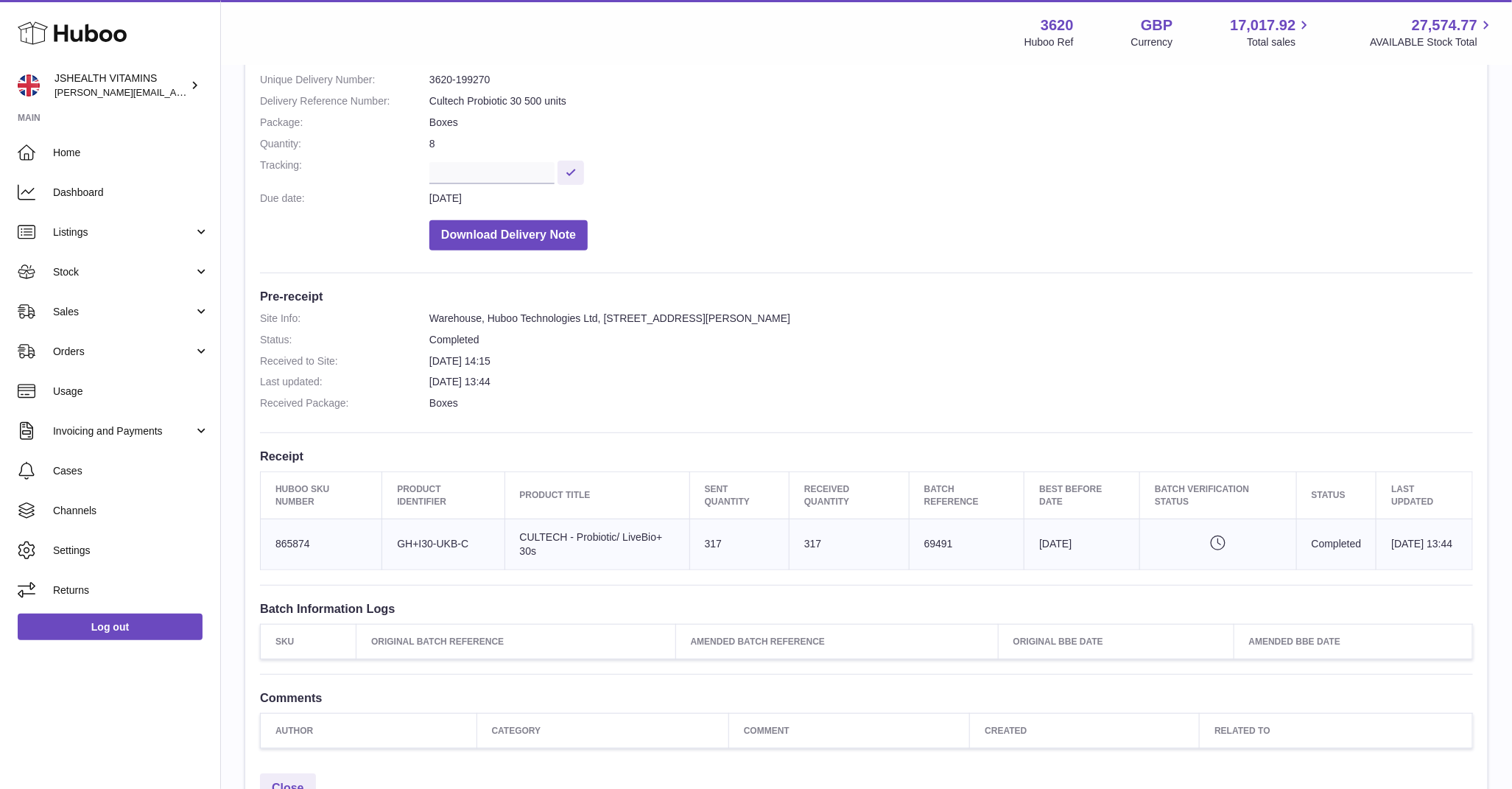
scroll to position [176, 0]
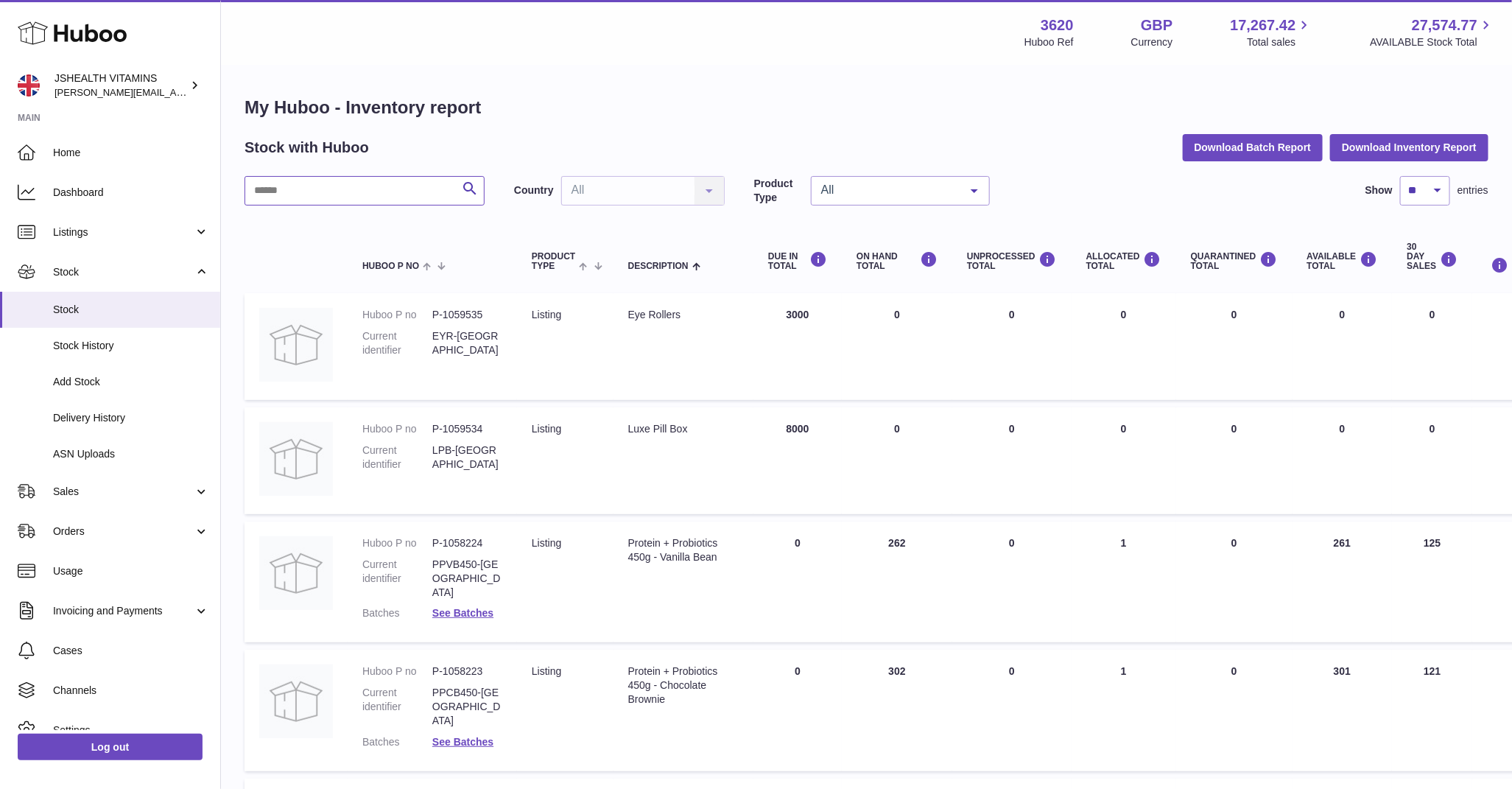
click at [375, 198] on input "text" at bounding box center [364, 191] width 240 height 30
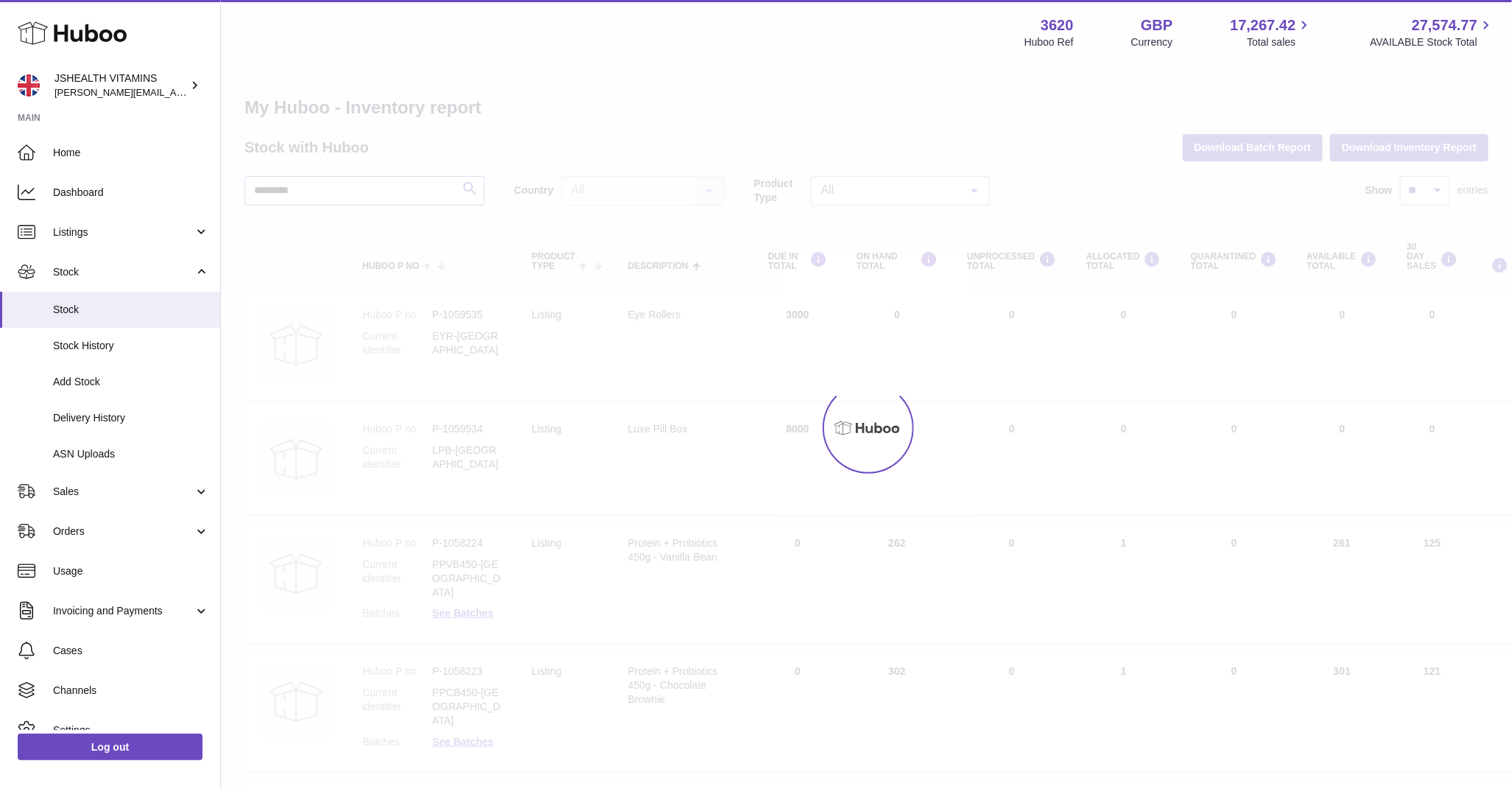
type input "*********"
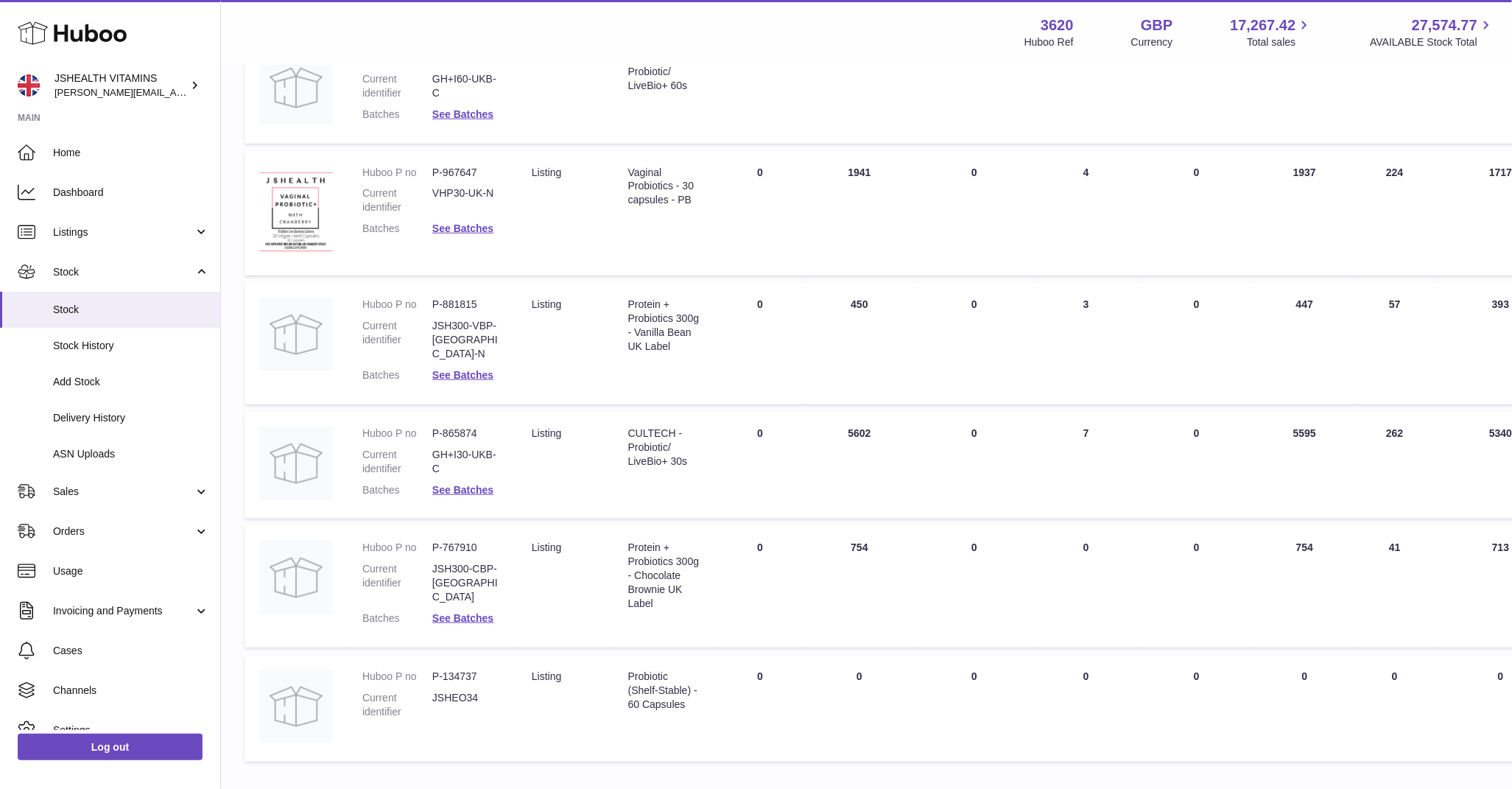
scroll to position [622, 0]
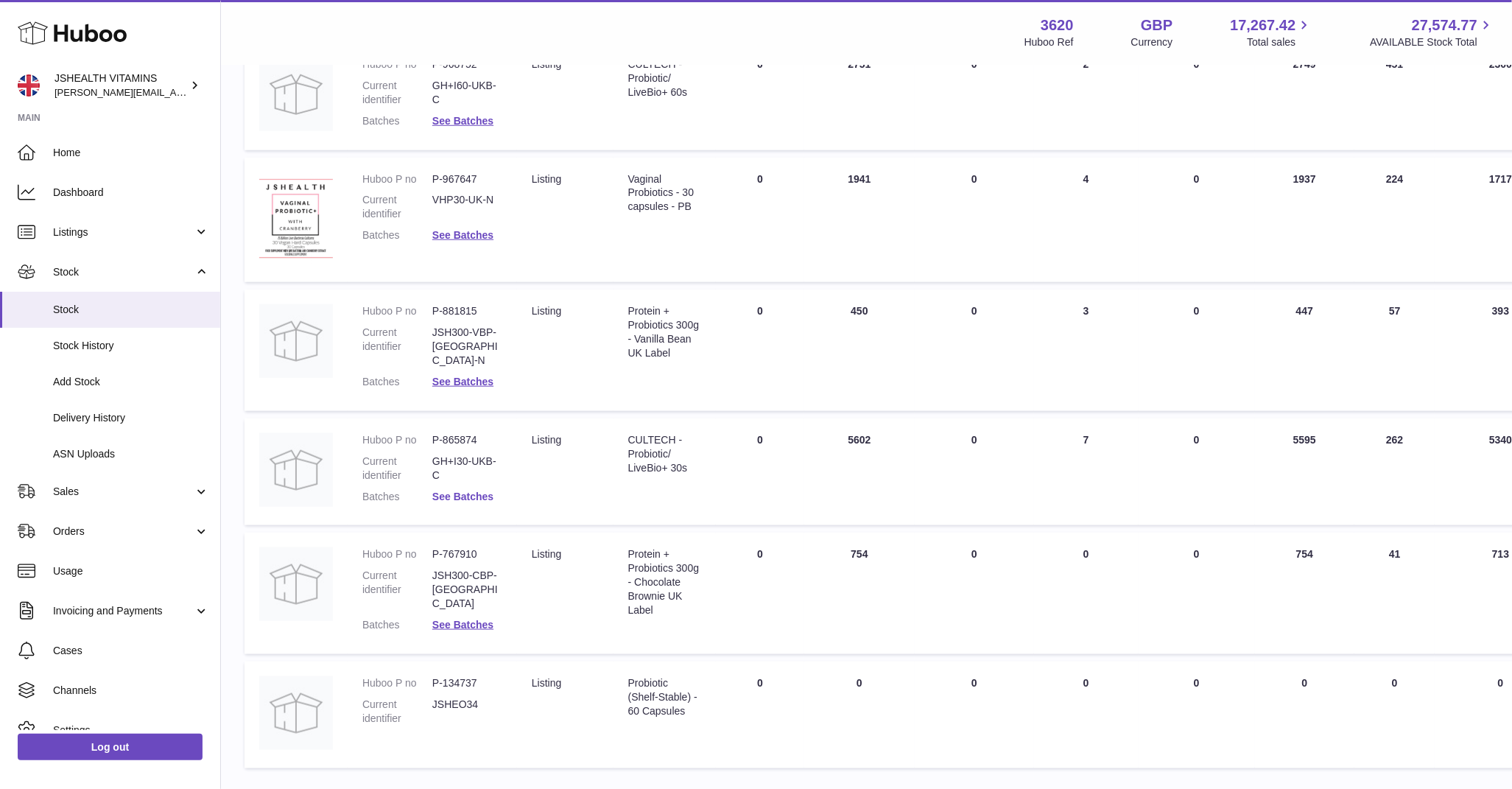
click at [469, 491] on link "See Batches" at bounding box center [463, 496] width 61 height 12
click at [407, 424] on div at bounding box center [756, 394] width 1512 height 789
click at [454, 443] on dl "Huboo P no P-865874 Current identifier GH+I30-UKB-C Batches See Batches" at bounding box center [432, 472] width 140 height 78
click at [454, 491] on link "See Batches" at bounding box center [463, 496] width 61 height 12
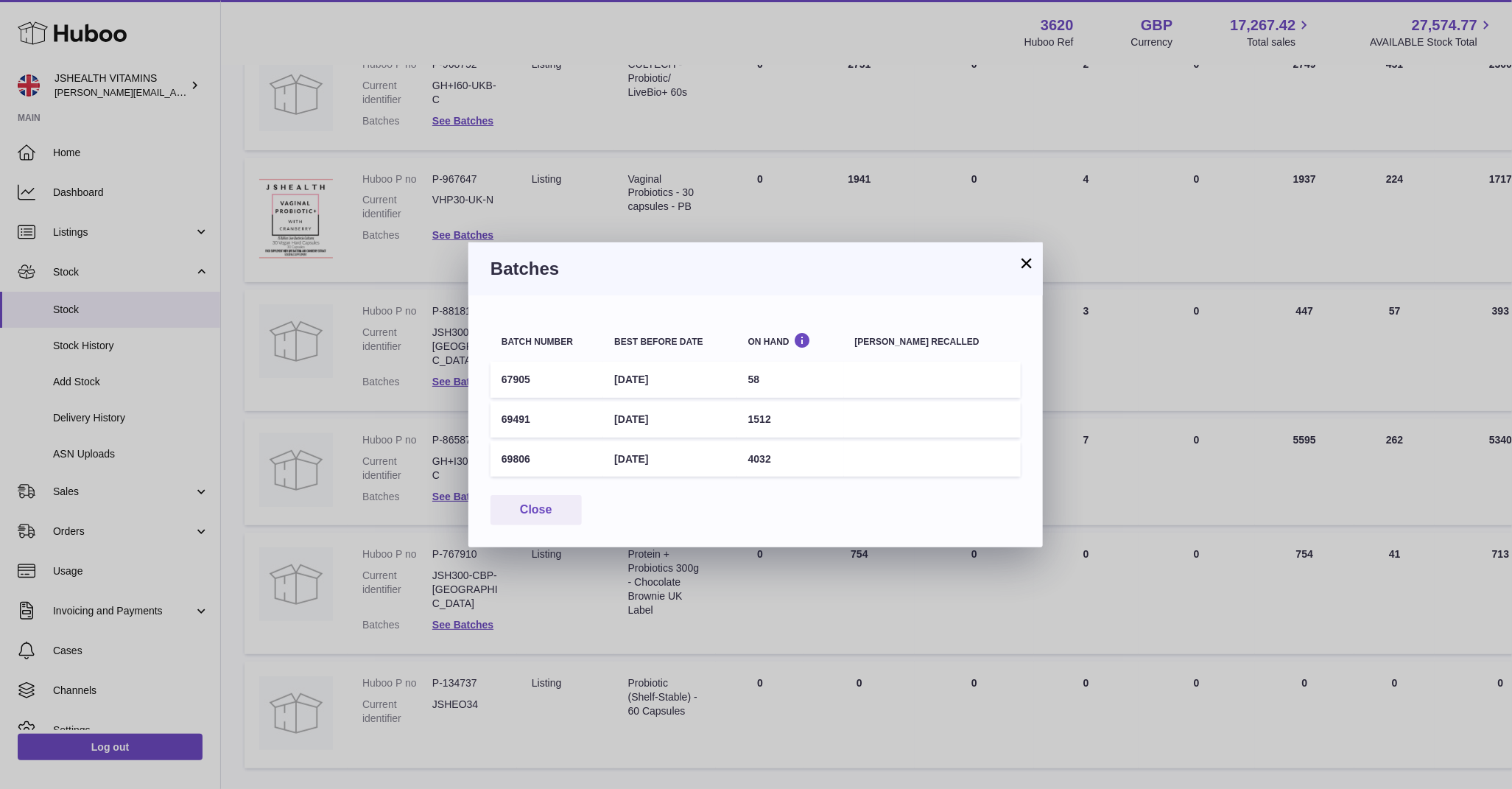
click at [779, 158] on div "× Batches Batch number Best before date On Hand Batch recalled 67905 31st Aug 2…" at bounding box center [756, 394] width 1512 height 789
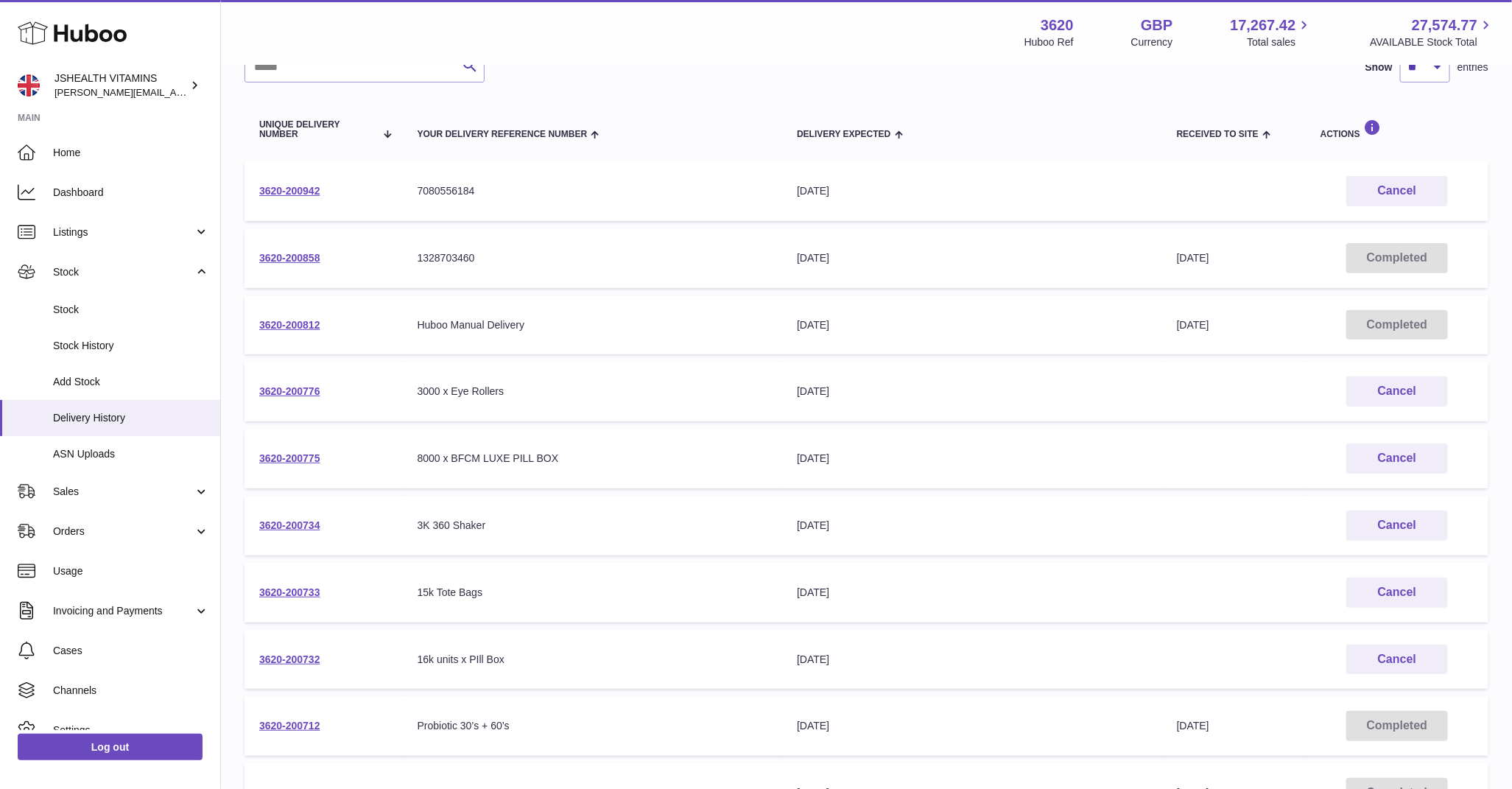
scroll to position [137, 0]
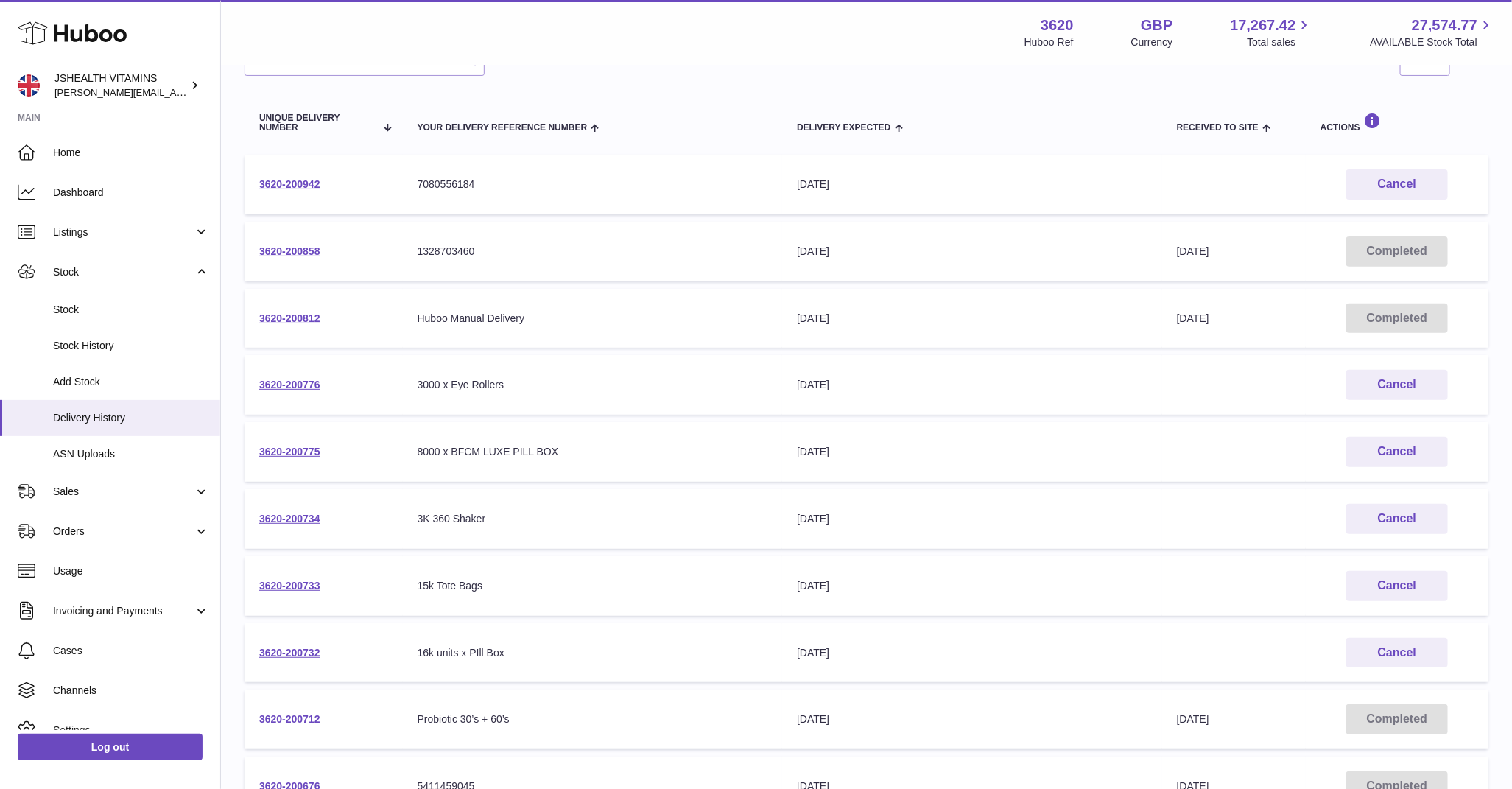
click at [306, 714] on link "3620-200712" at bounding box center [290, 718] width 61 height 12
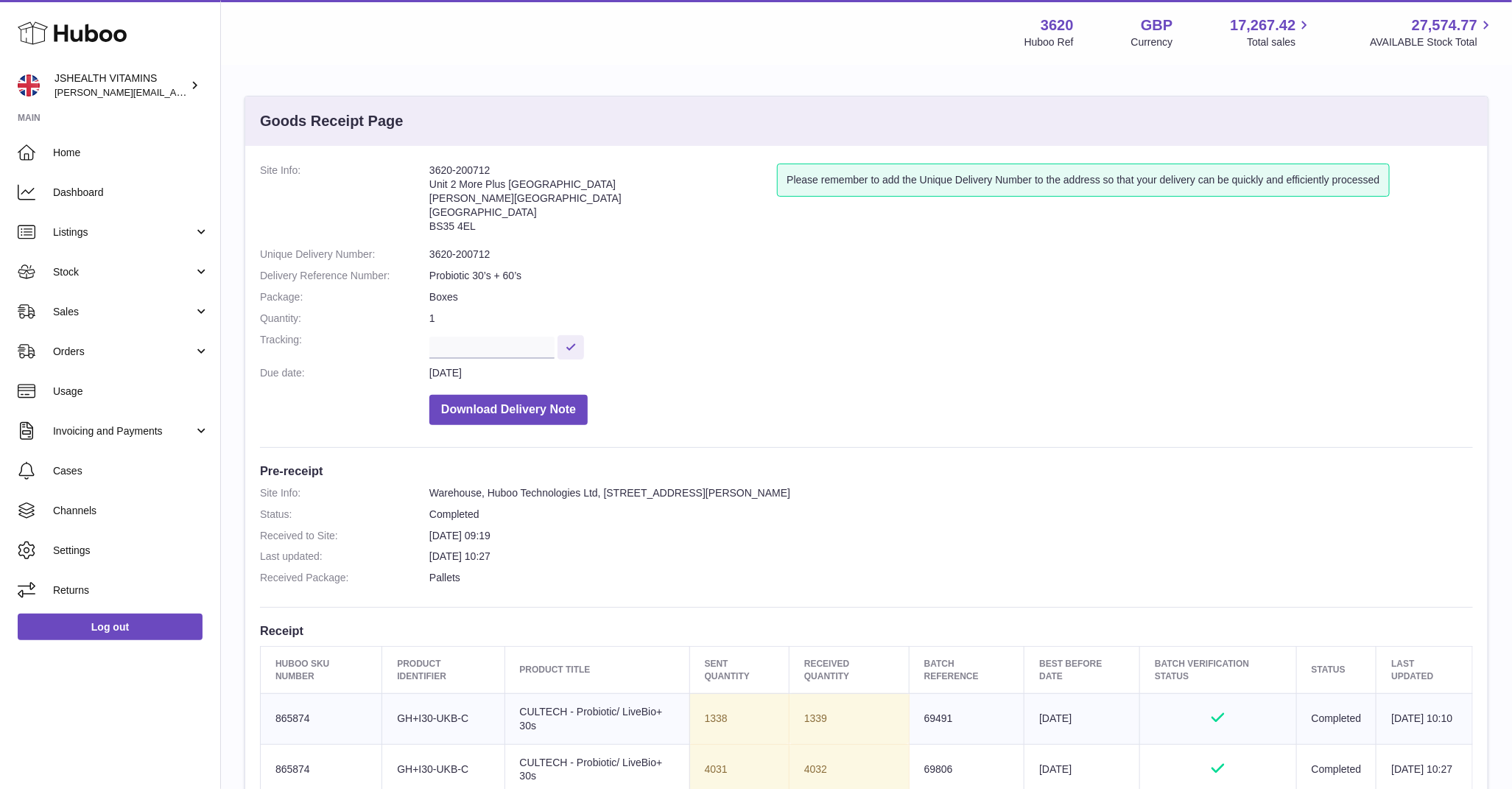
click at [461, 254] on dd "3620-200712" at bounding box center [951, 254] width 1044 height 14
copy dl "3620-200712"
